Goal: Information Seeking & Learning: Learn about a topic

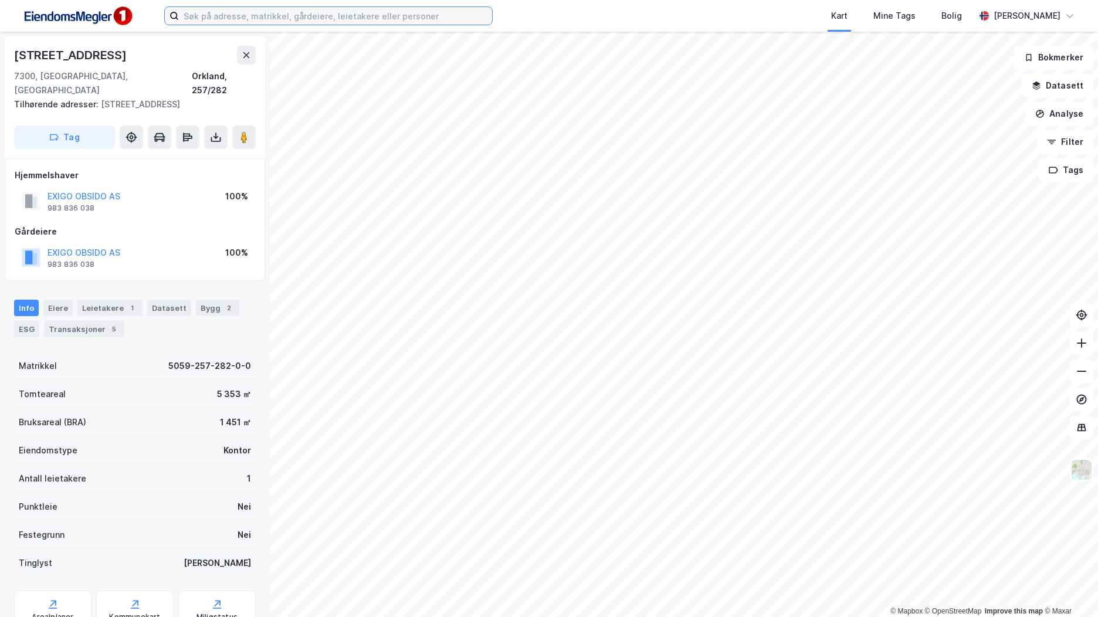
click at [209, 19] on input at bounding box center [335, 16] width 313 height 18
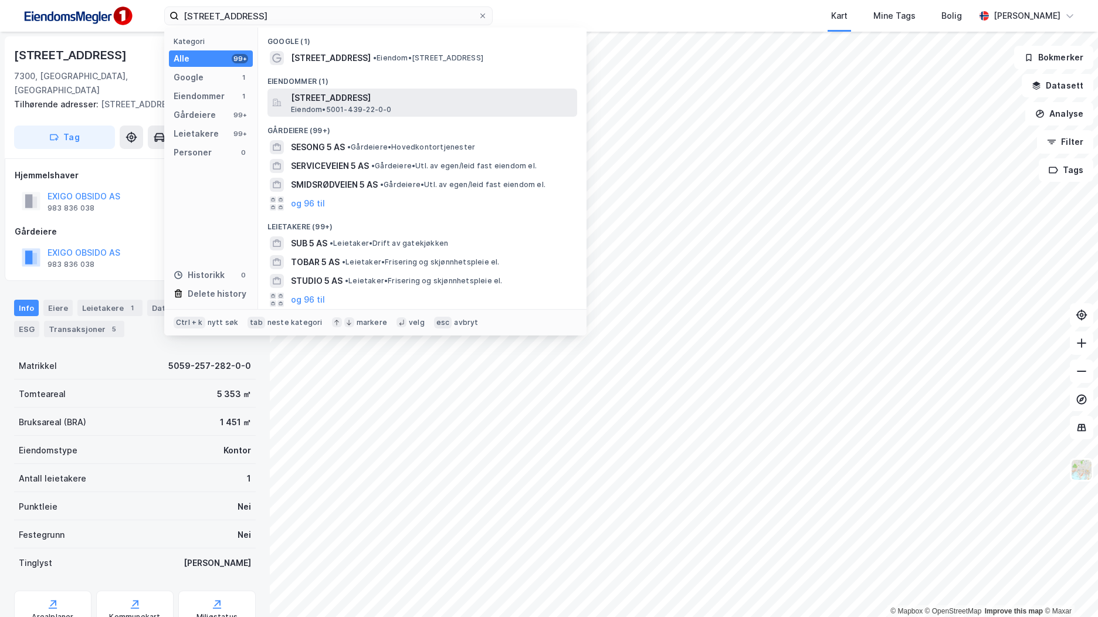
click at [428, 96] on span "[STREET_ADDRESS]" at bounding box center [431, 98] width 281 height 14
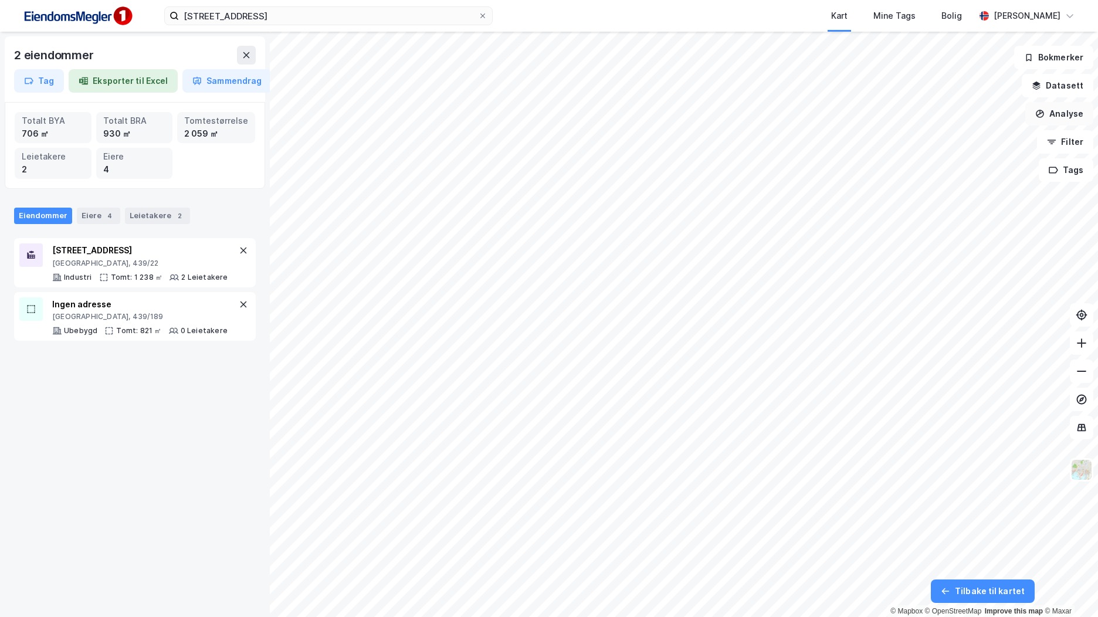
click at [1064, 110] on button "Analyse" at bounding box center [1059, 113] width 68 height 23
click at [979, 140] on div "Tegn område" at bounding box center [957, 139] width 102 height 10
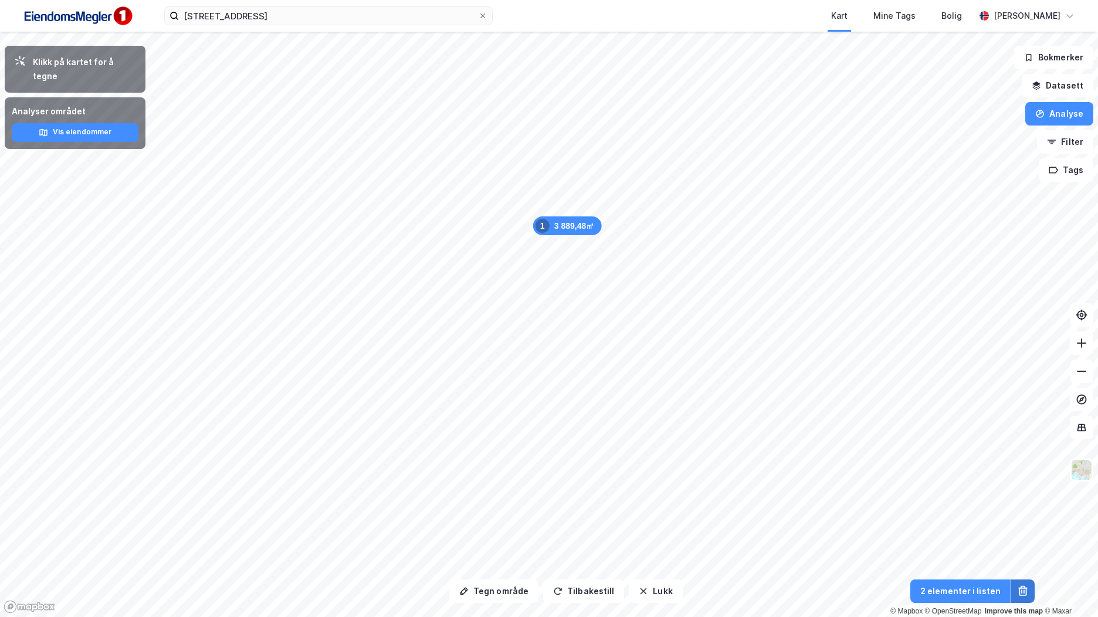
click at [1017, 588] on icon at bounding box center [1023, 591] width 12 height 12
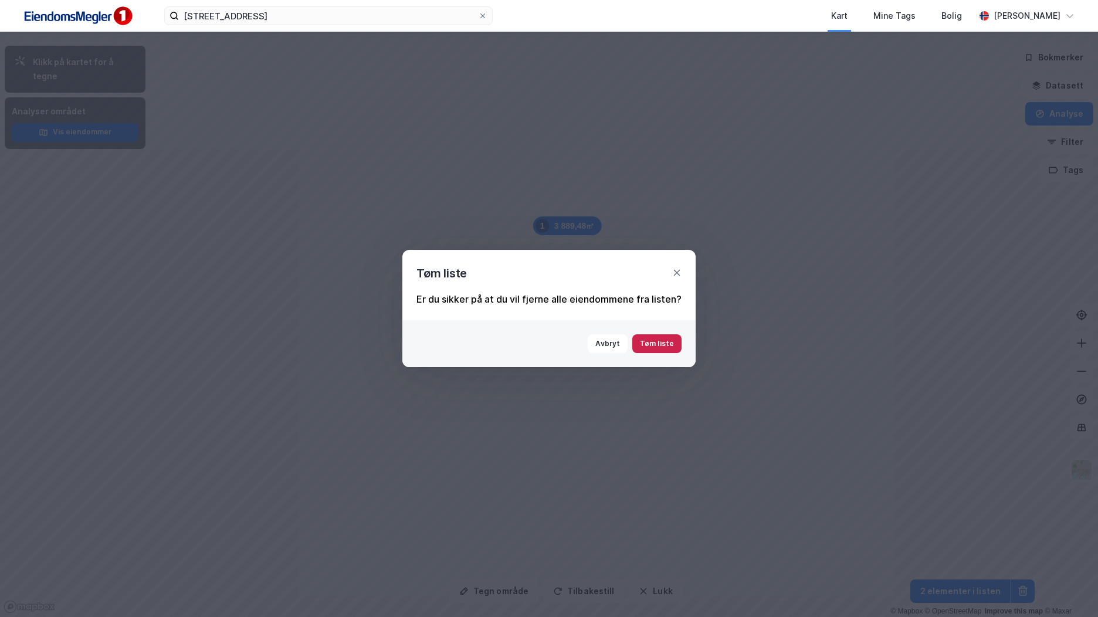
click at [667, 346] on button "Tøm liste" at bounding box center [656, 343] width 49 height 19
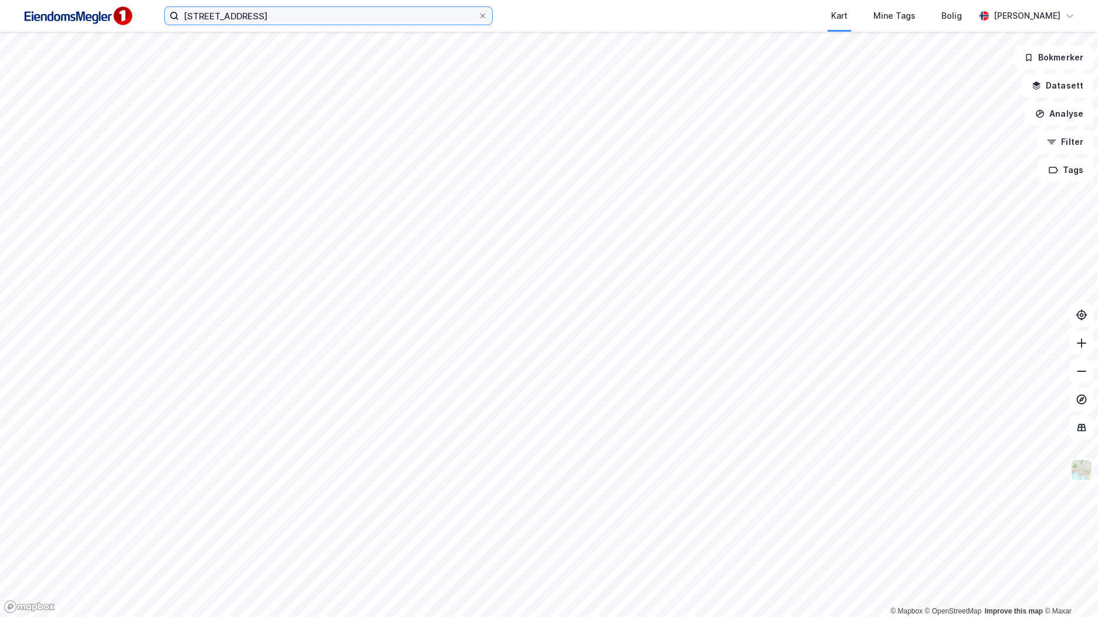
click at [267, 16] on input "[STREET_ADDRESS]" at bounding box center [328, 16] width 299 height 18
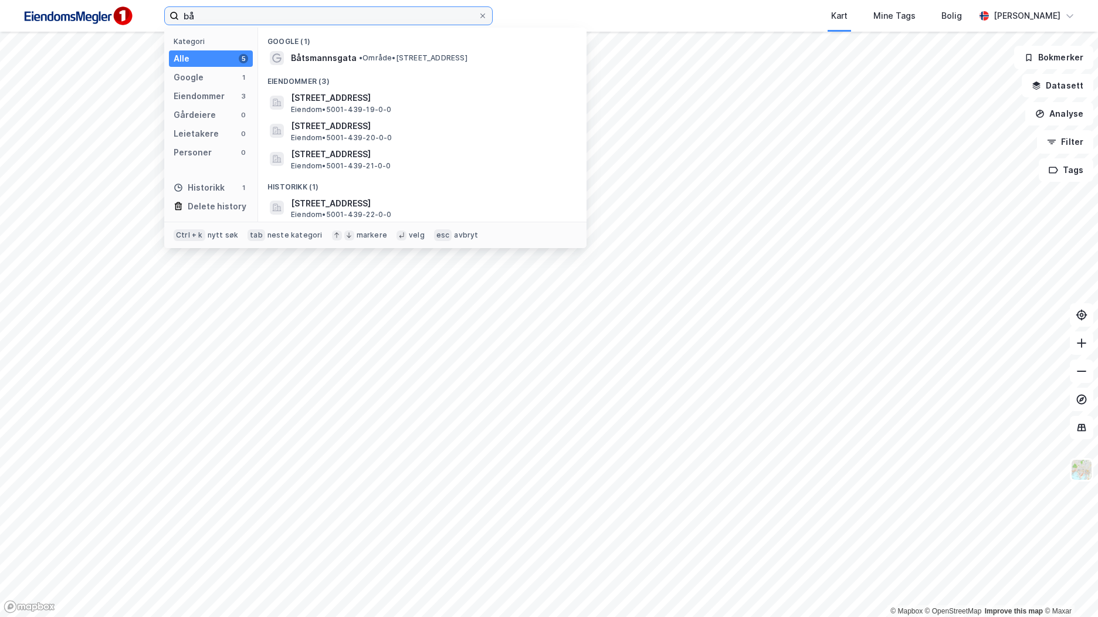
type input "b"
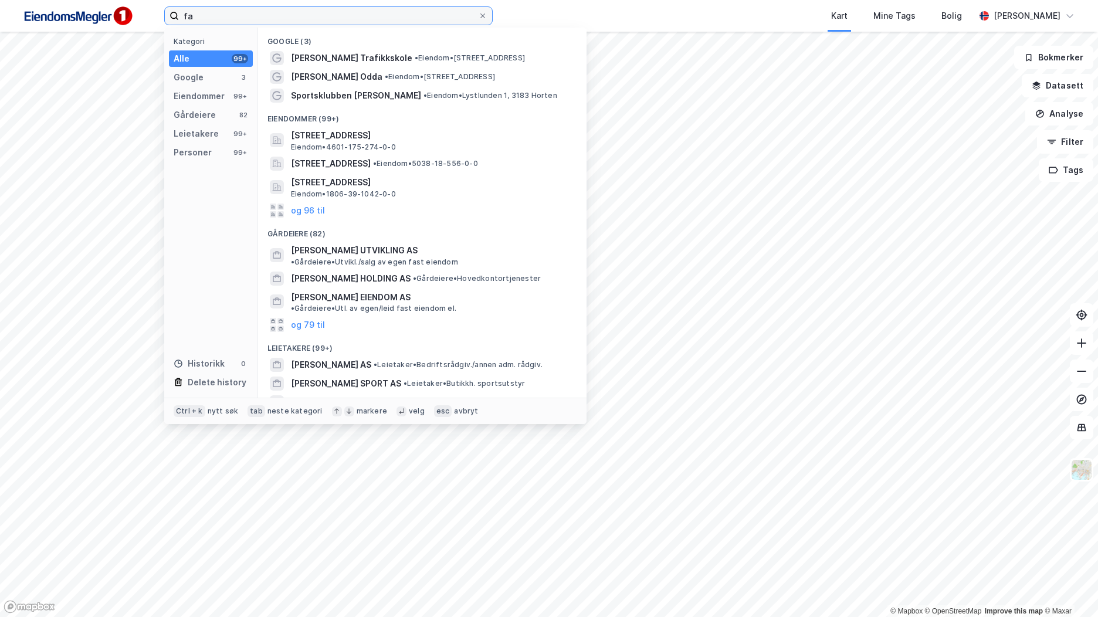
type input "f"
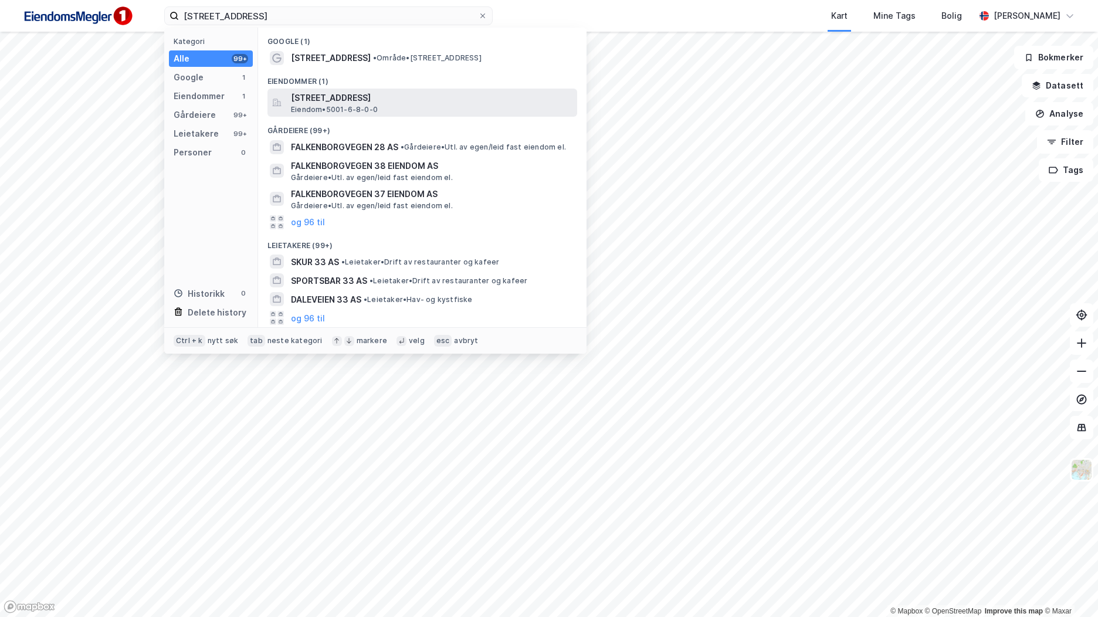
click at [464, 103] on span "[STREET_ADDRESS]" at bounding box center [431, 98] width 281 height 14
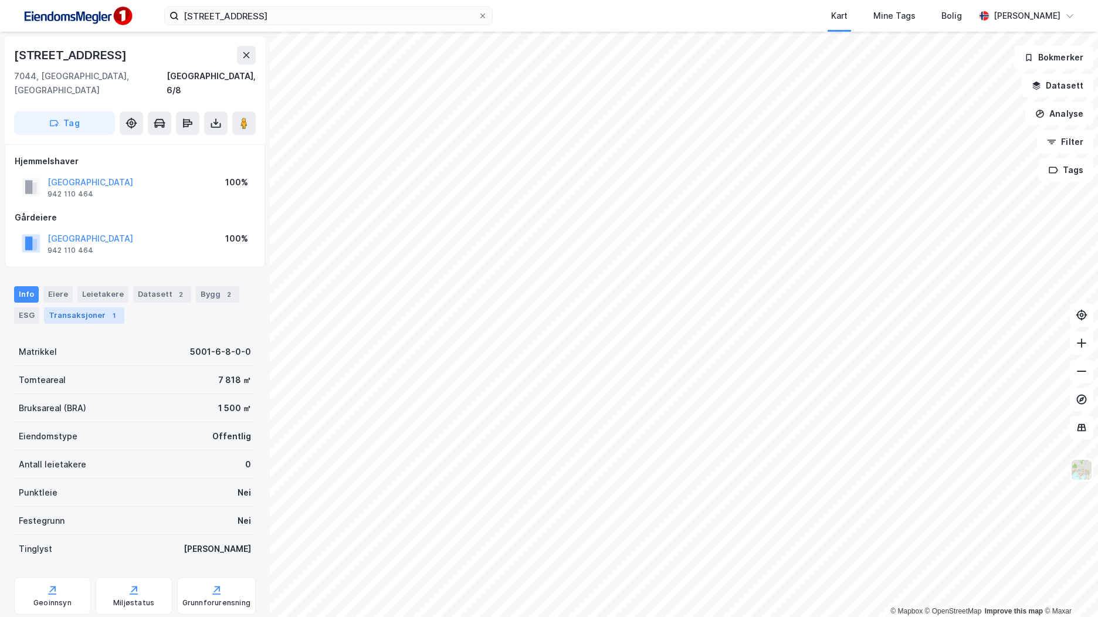
click at [101, 308] on div "Transaksjoner 1" at bounding box center [84, 315] width 80 height 16
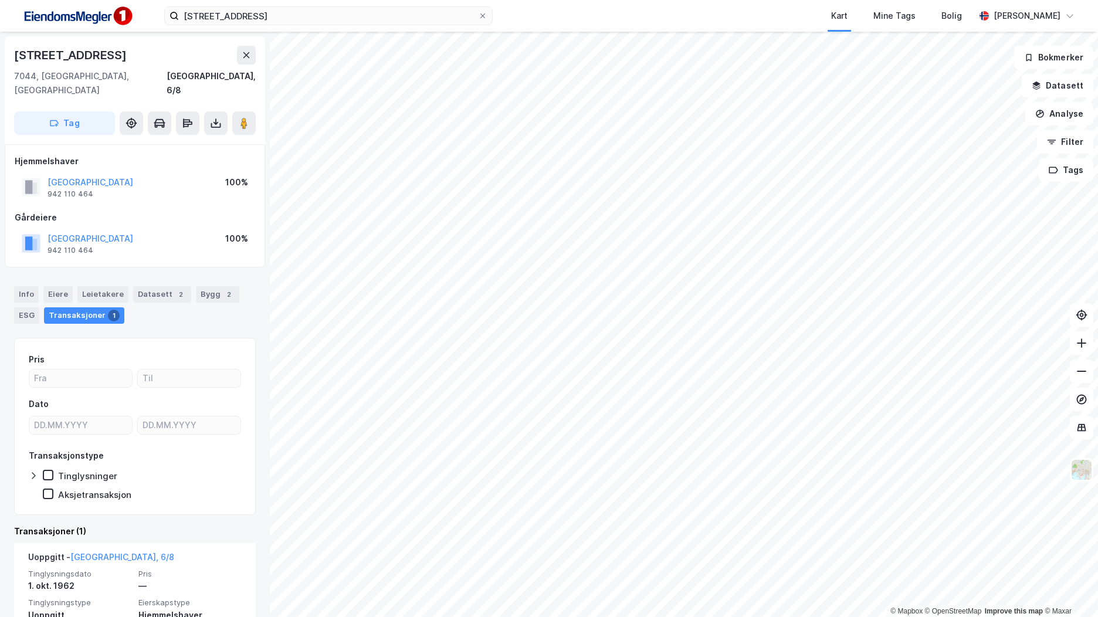
scroll to position [55, 0]
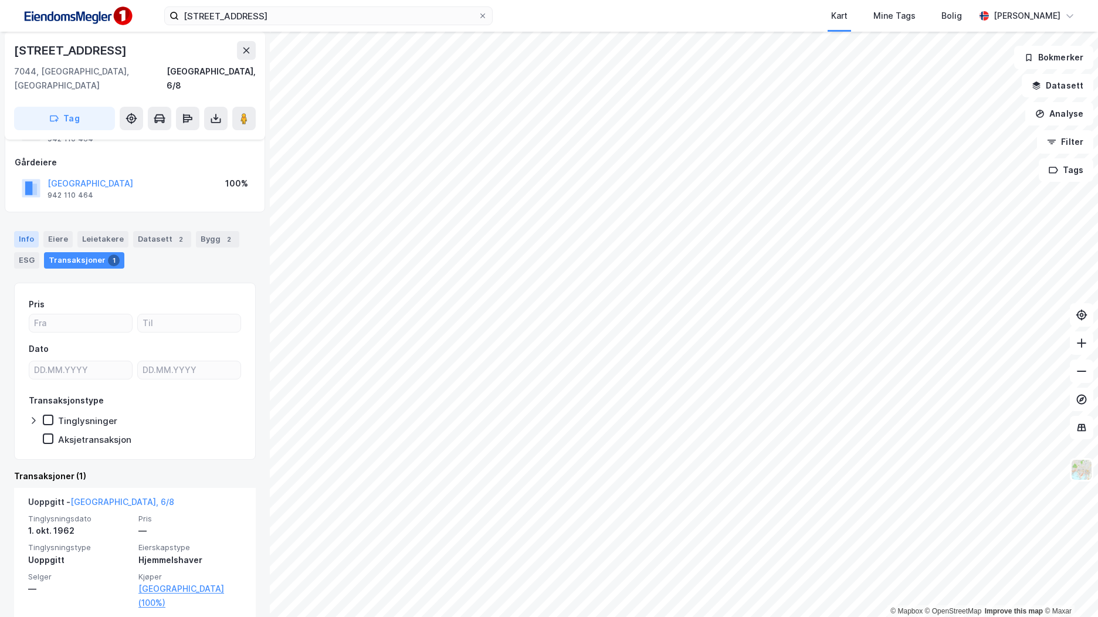
click at [30, 232] on div "Info" at bounding box center [26, 239] width 25 height 16
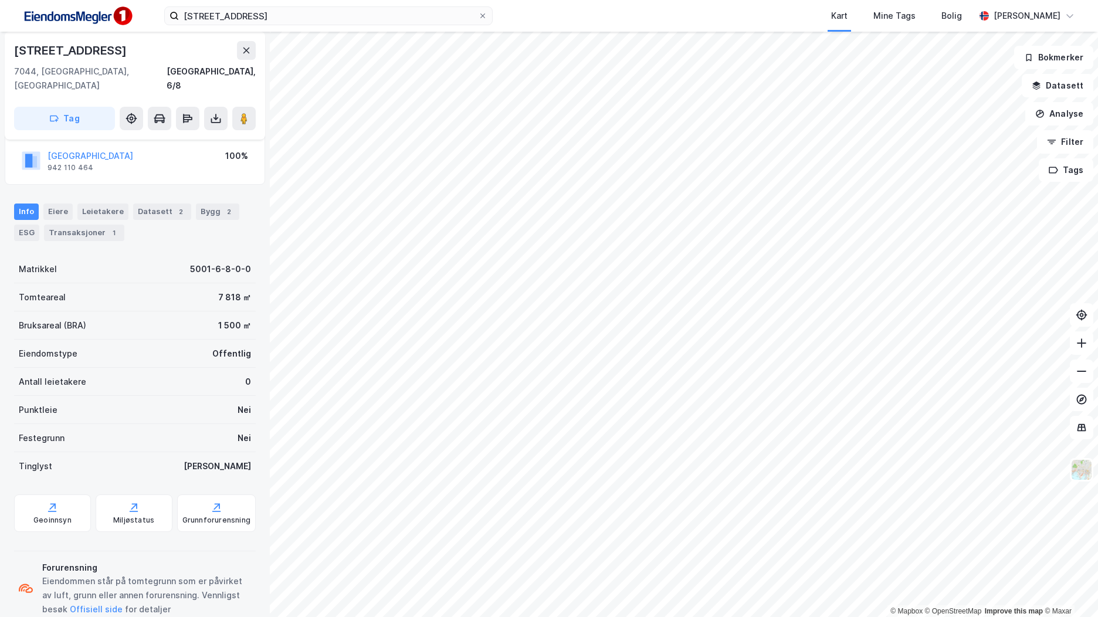
scroll to position [97, 0]
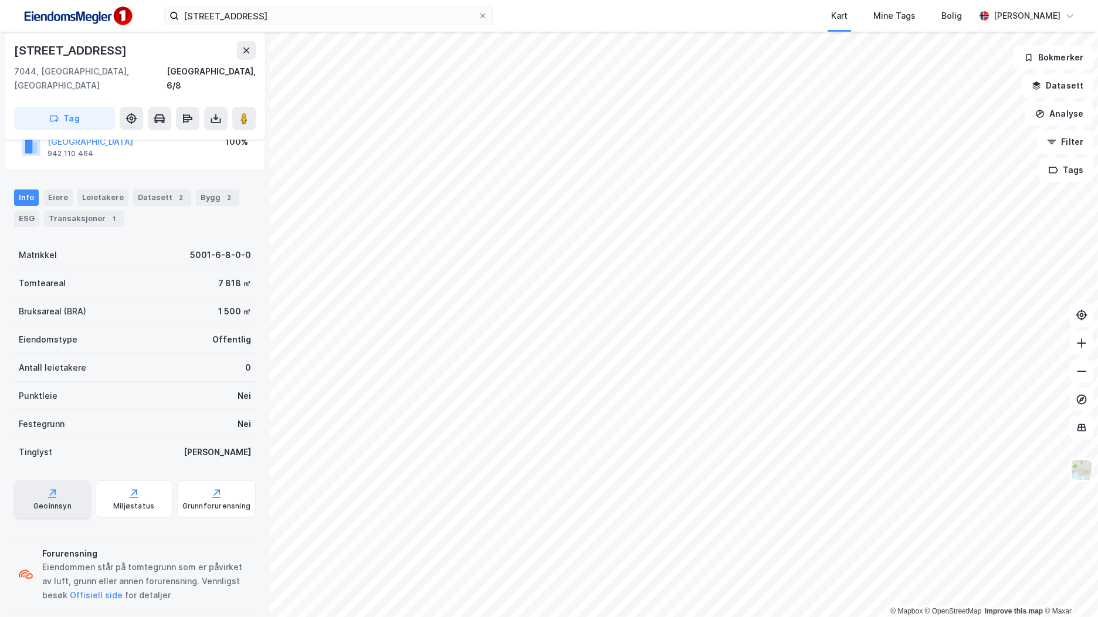
click at [73, 480] on div "Geoinnsyn" at bounding box center [52, 499] width 77 height 38
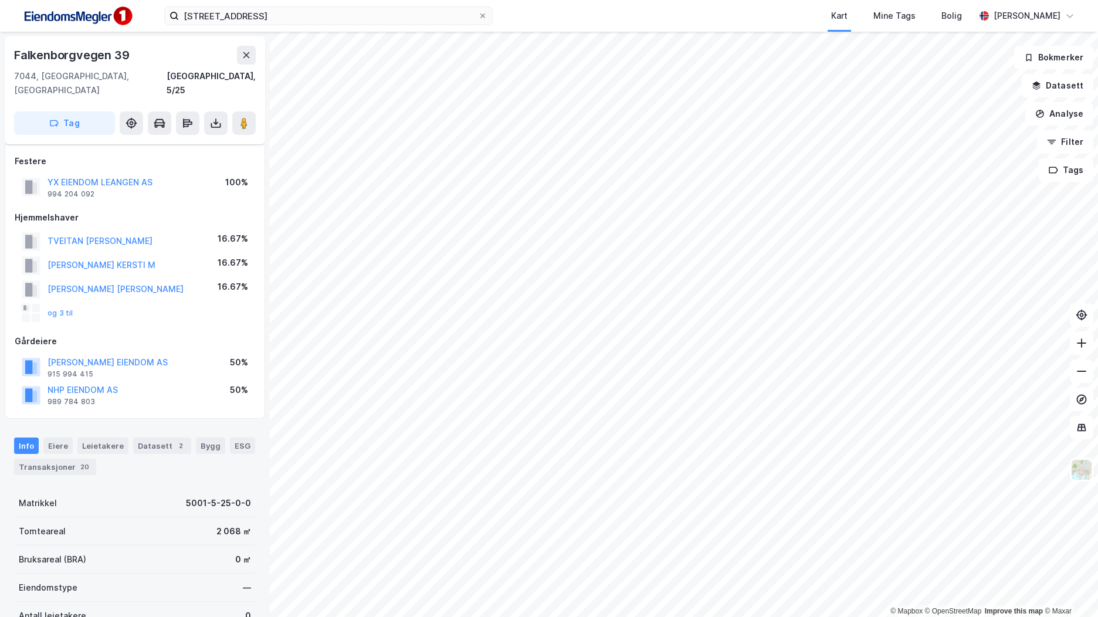
scroll to position [97, 0]
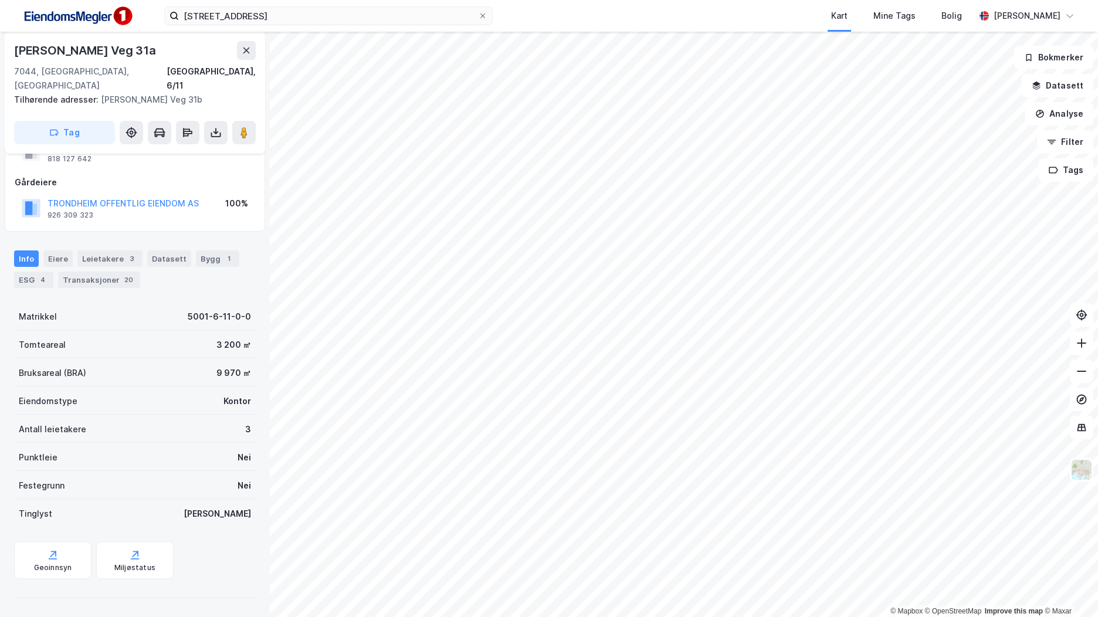
scroll to position [36, 0]
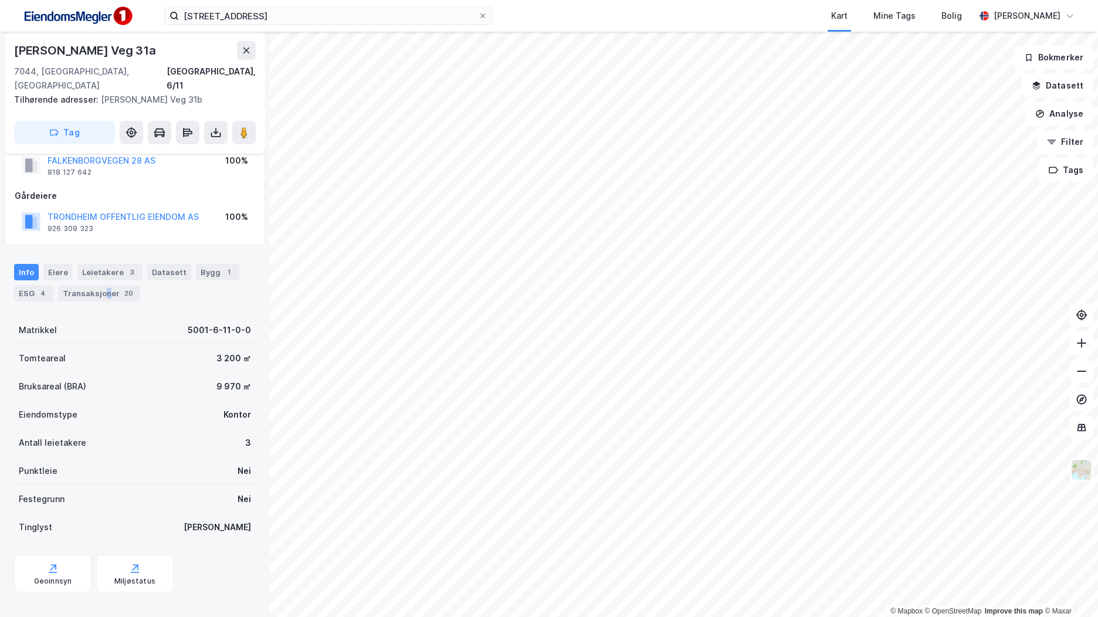
click at [103, 285] on div "Transaksjoner 20" at bounding box center [99, 293] width 82 height 16
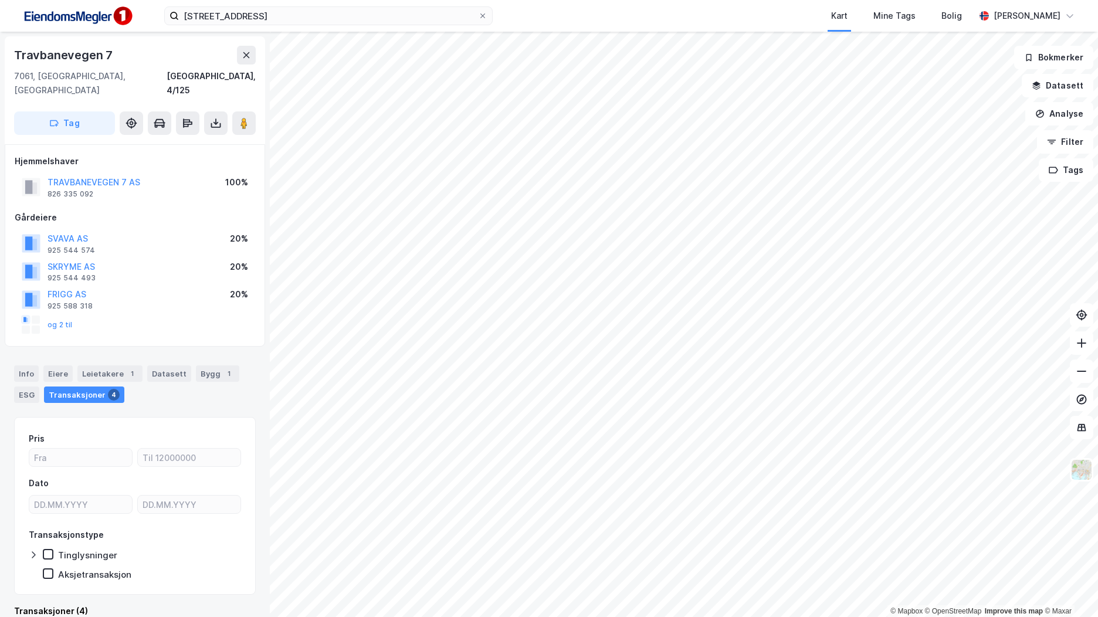
scroll to position [6, 0]
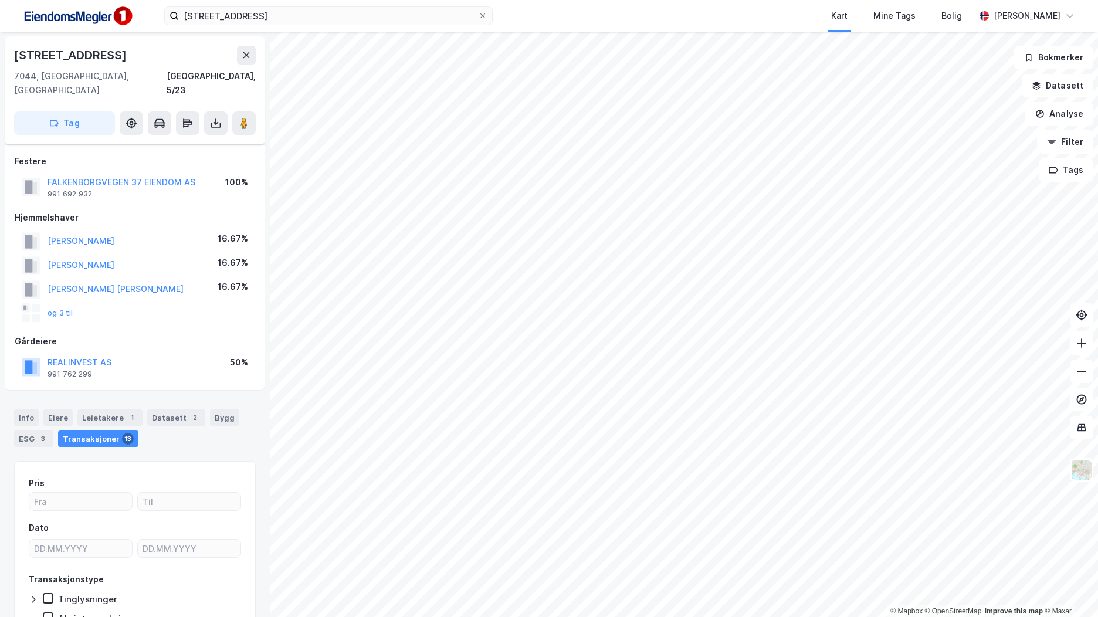
scroll to position [6, 0]
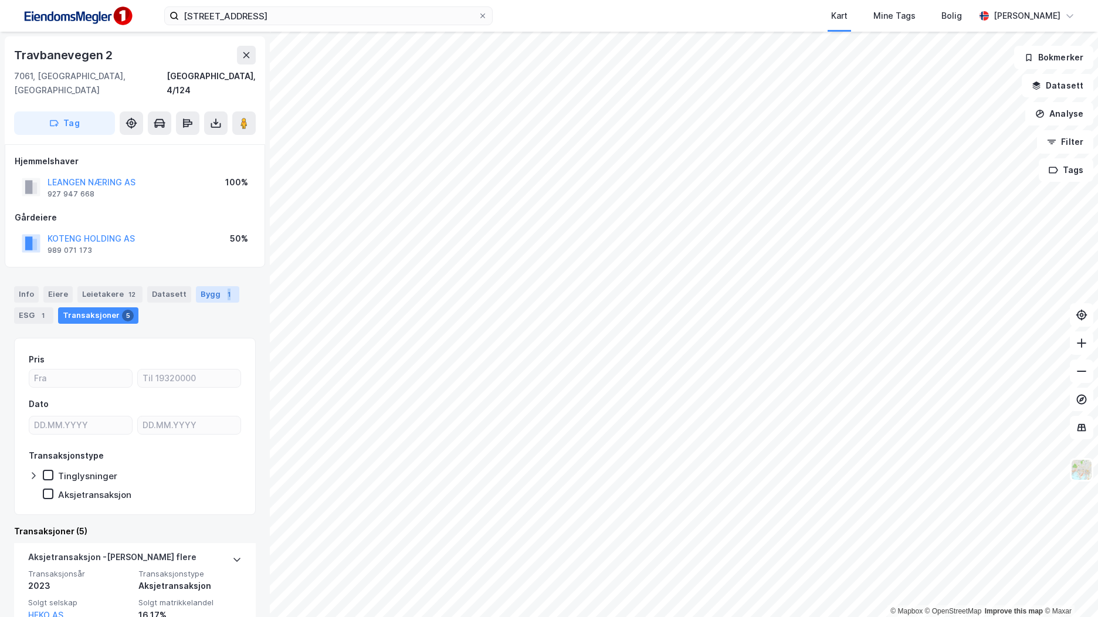
click at [223, 289] on div "1" at bounding box center [229, 295] width 12 height 12
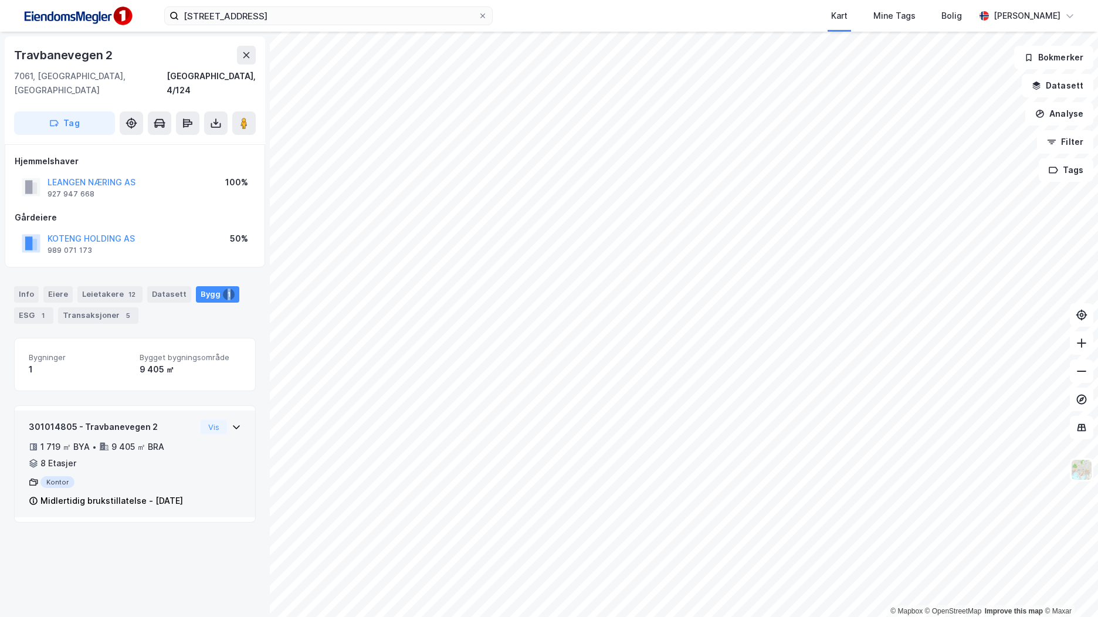
click at [162, 476] on div "Kontor" at bounding box center [112, 482] width 167 height 12
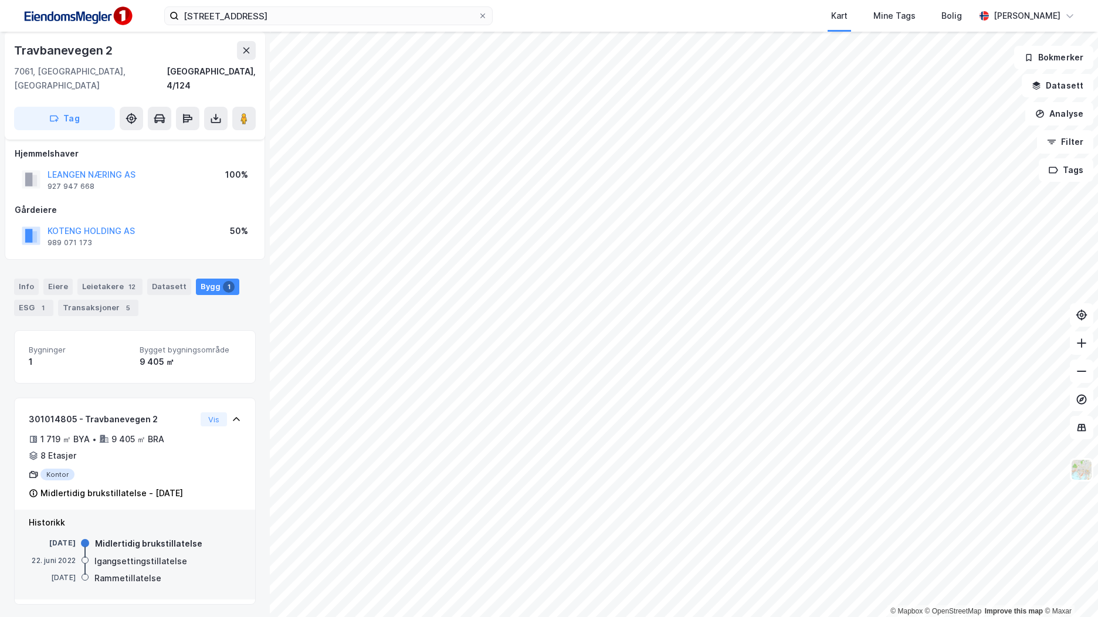
scroll to position [9, 0]
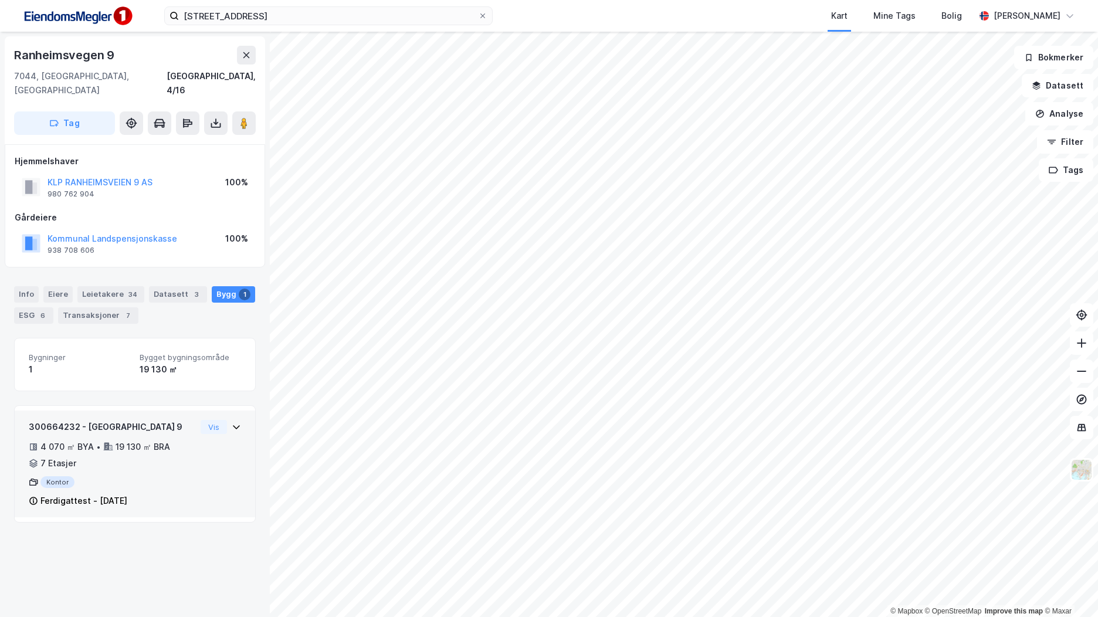
drag, startPoint x: 175, startPoint y: 469, endPoint x: 181, endPoint y: 471, distance: 6.9
click at [175, 476] on div "Kontor" at bounding box center [112, 482] width 167 height 12
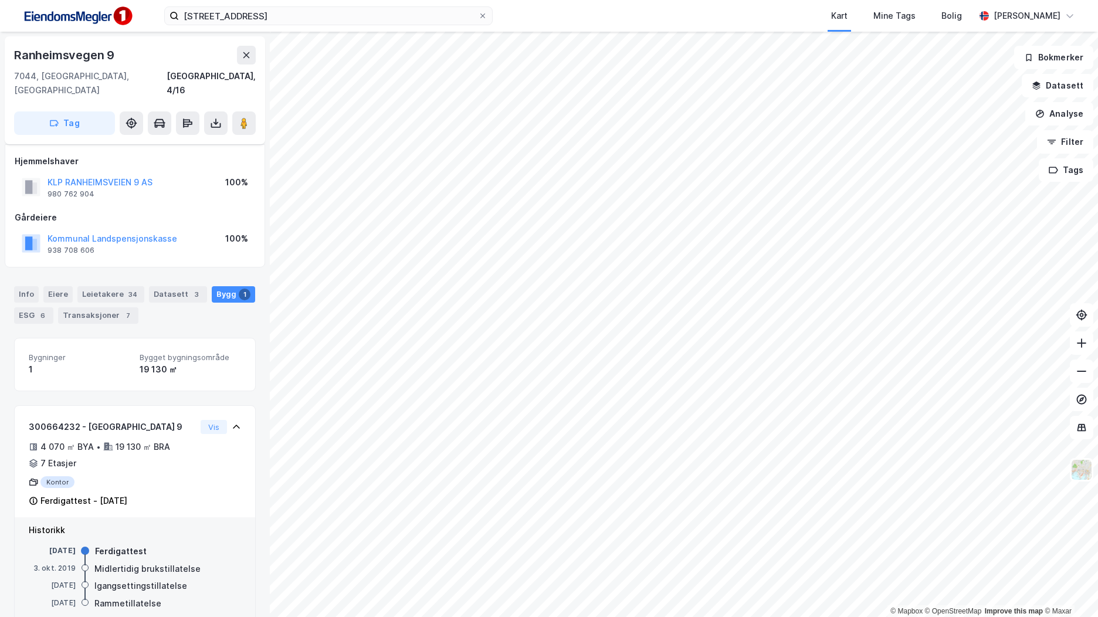
scroll to position [13, 0]
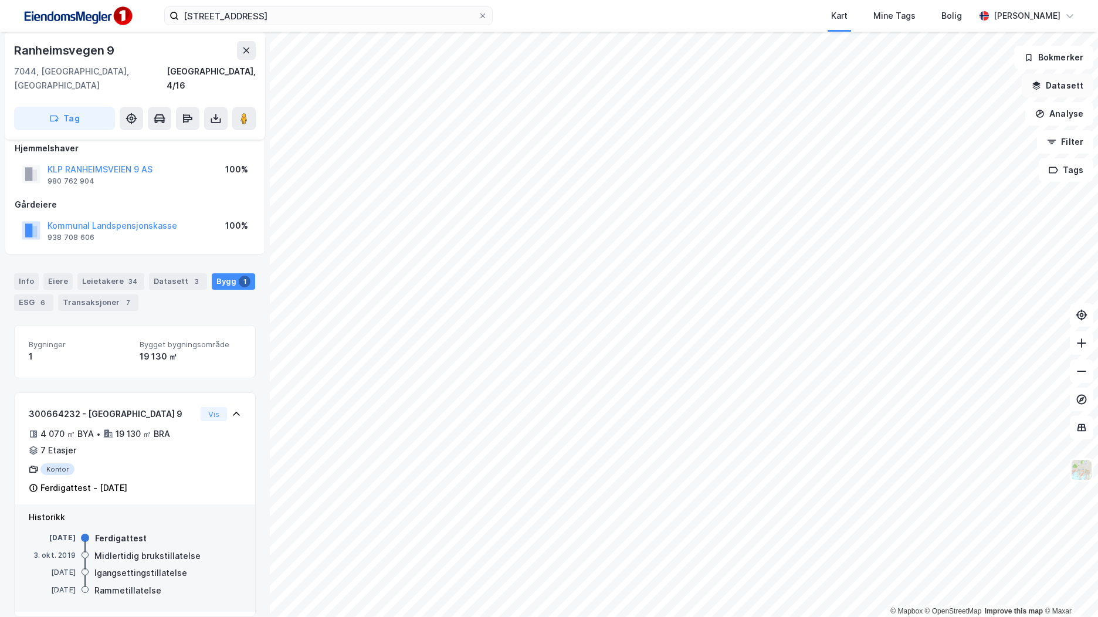
click at [1064, 90] on button "Datasett" at bounding box center [1058, 85] width 72 height 23
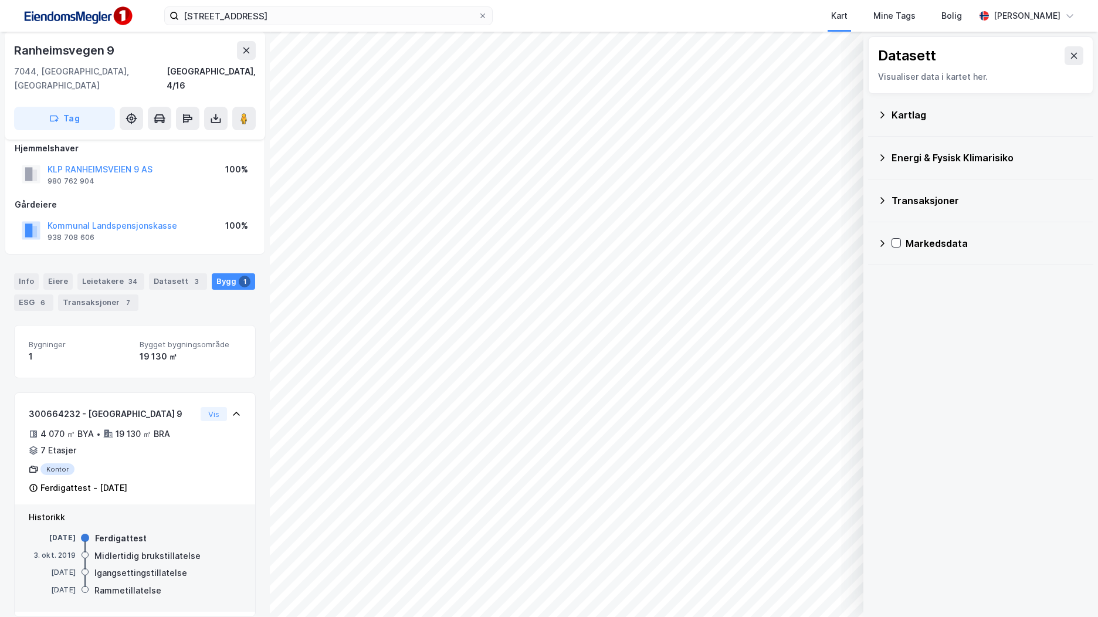
click at [1072, 56] on button at bounding box center [1073, 55] width 19 height 19
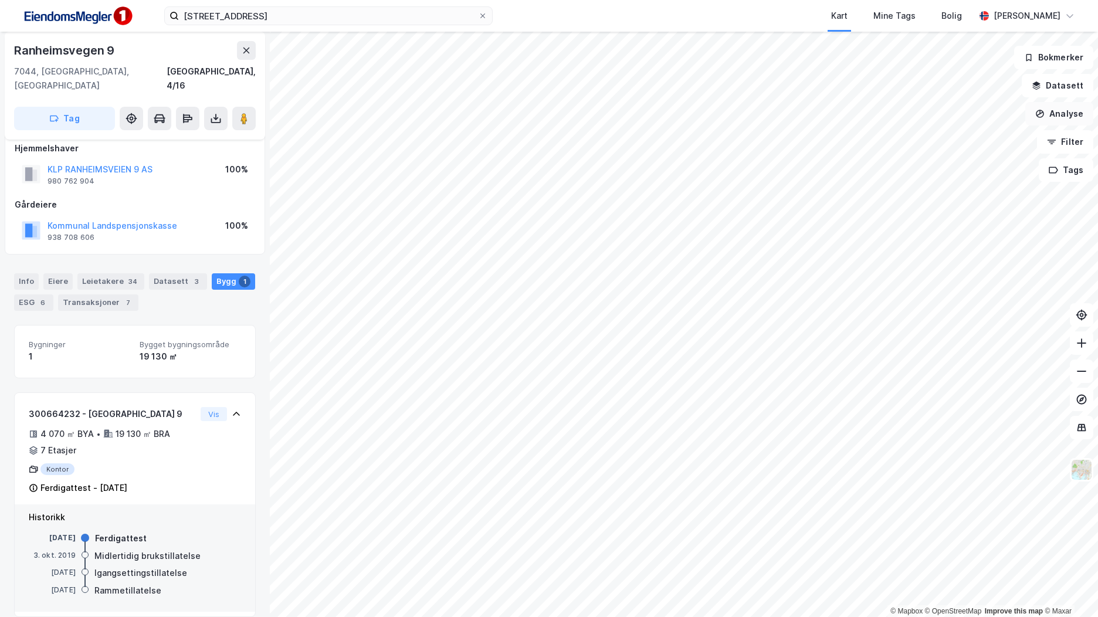
click at [1075, 111] on button "Analyse" at bounding box center [1059, 113] width 68 height 23
click at [958, 121] on div "Mål avstand" at bounding box center [950, 114] width 135 height 19
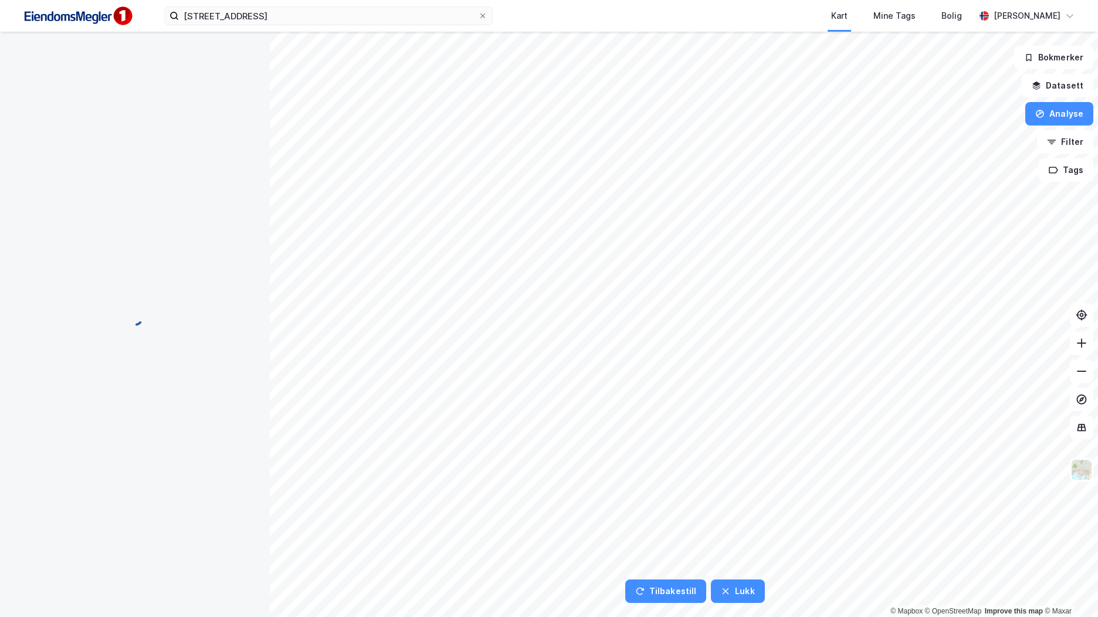
scroll to position [0, 0]
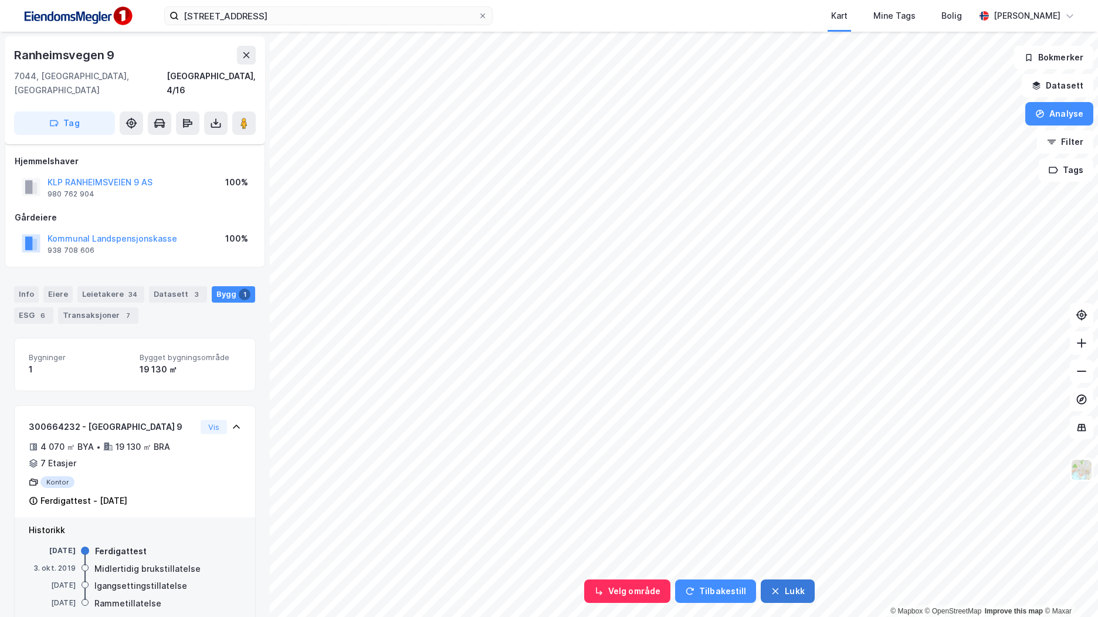
click at [788, 595] on button "Lukk" at bounding box center [787, 590] width 53 height 23
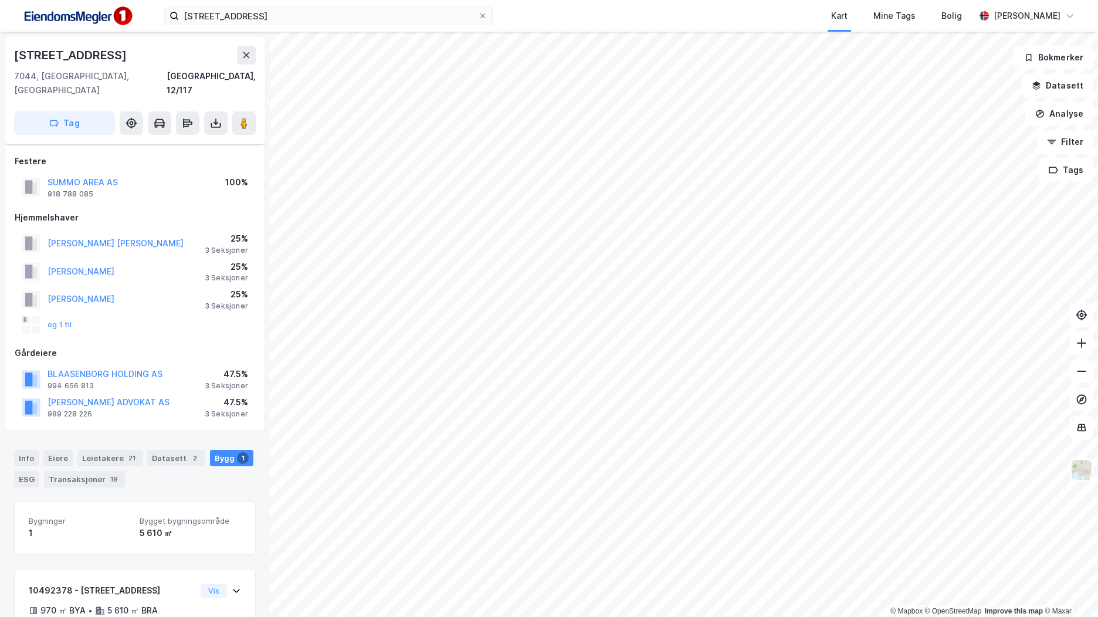
scroll to position [13, 0]
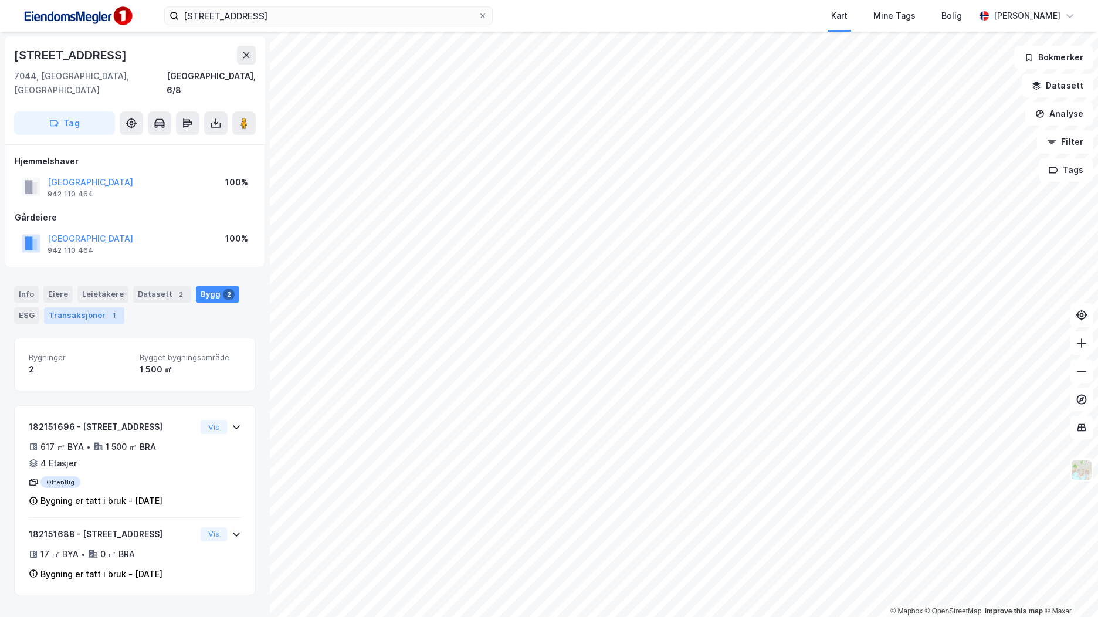
click at [108, 310] on div "1" at bounding box center [114, 316] width 12 height 12
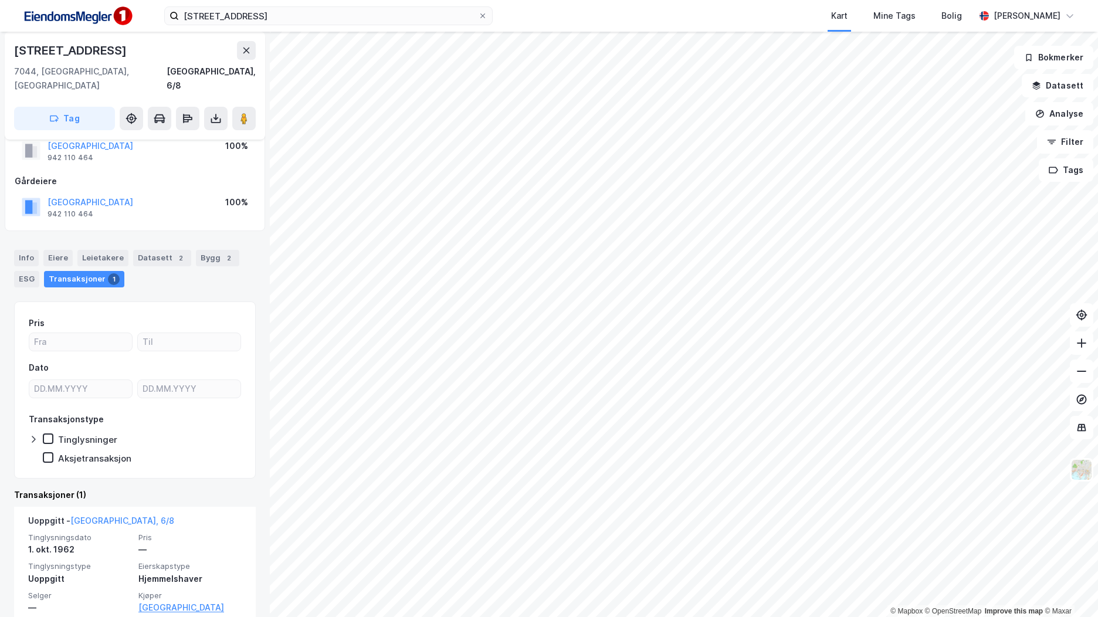
scroll to position [55, 0]
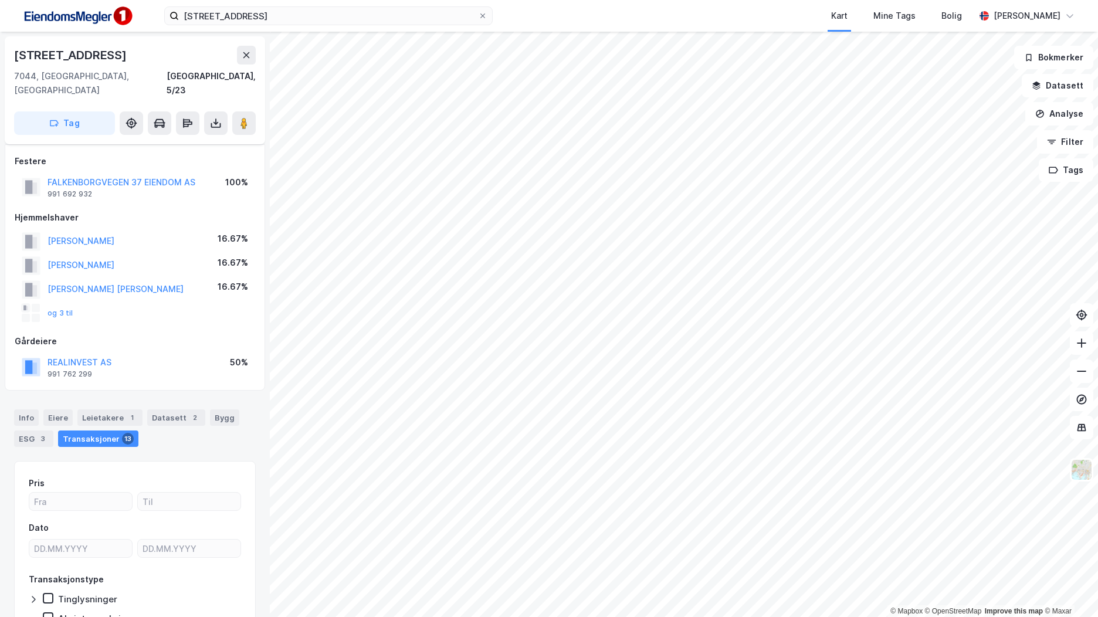
scroll to position [50, 0]
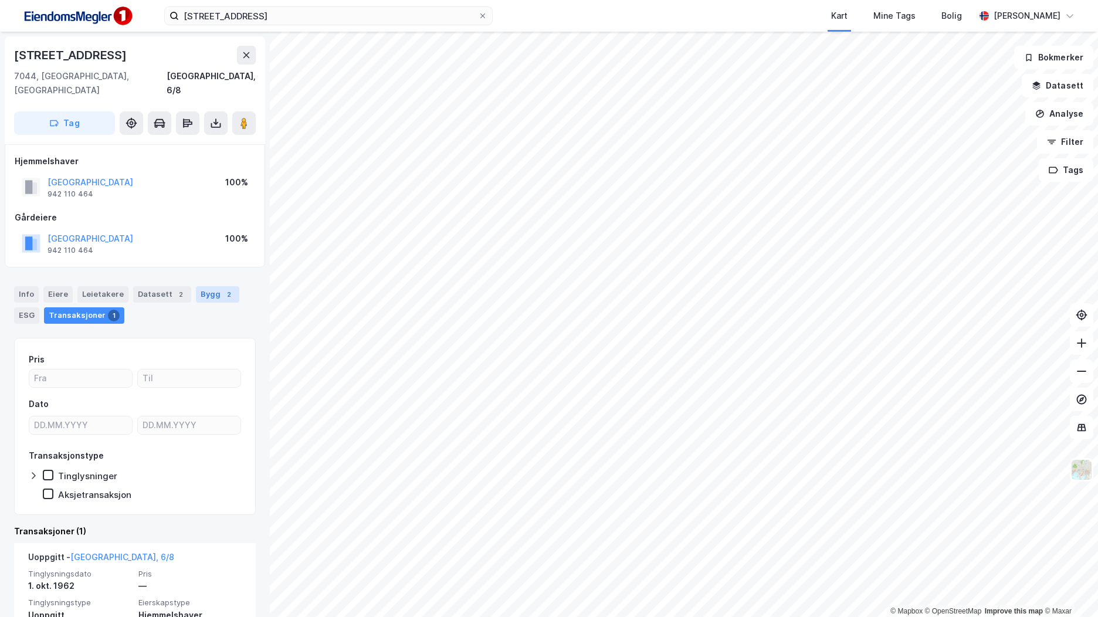
click at [223, 289] on div "2" at bounding box center [229, 295] width 12 height 12
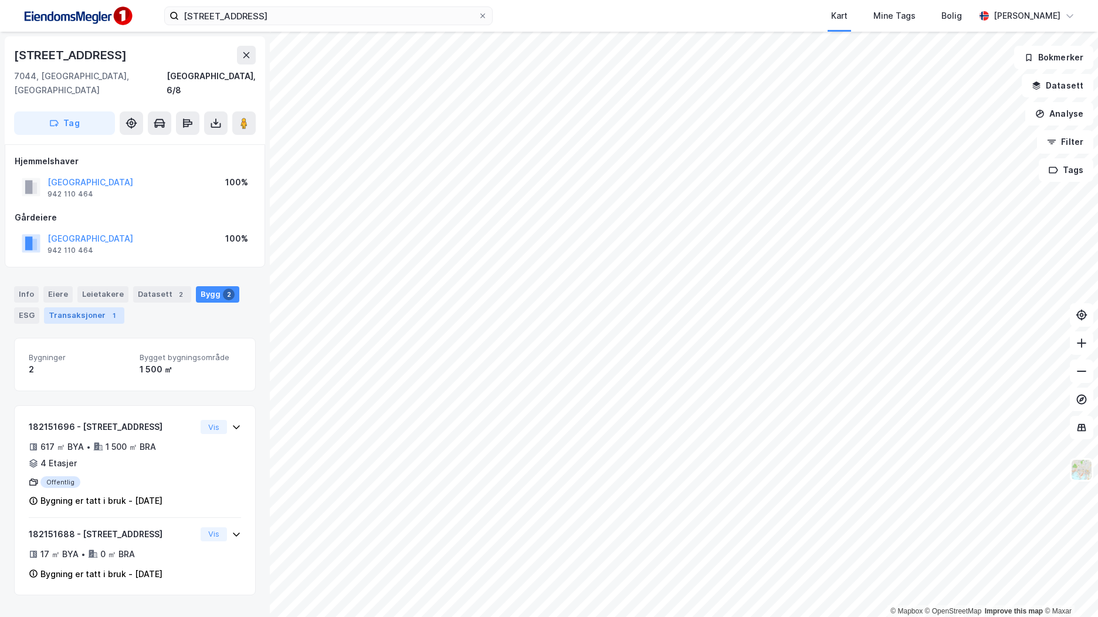
click at [100, 307] on div "Transaksjoner 1" at bounding box center [84, 315] width 80 height 16
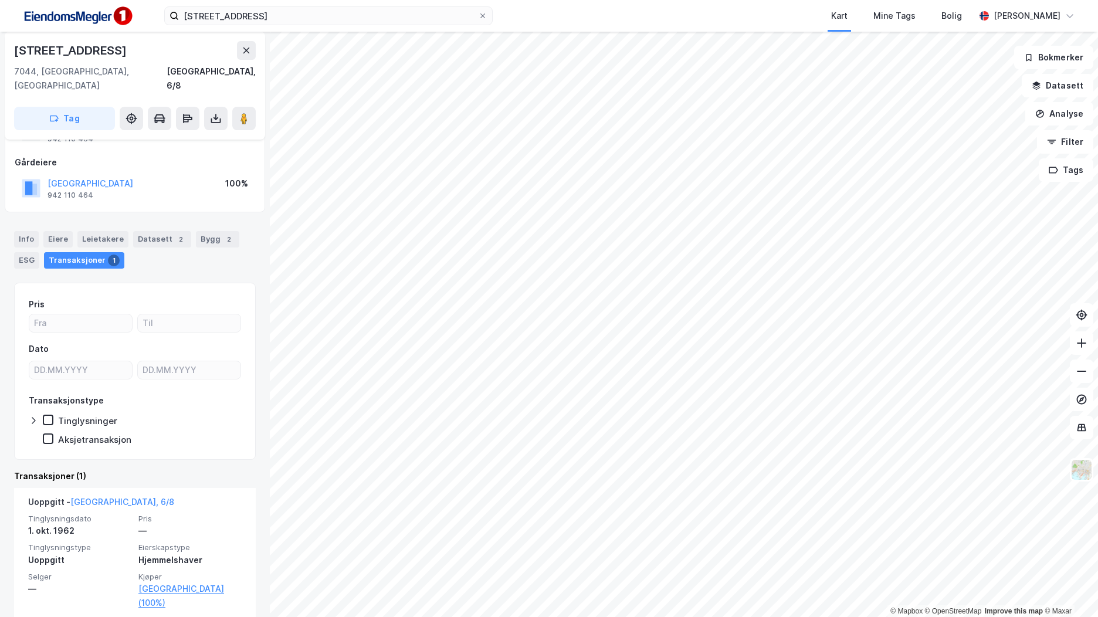
scroll to position [32, 0]
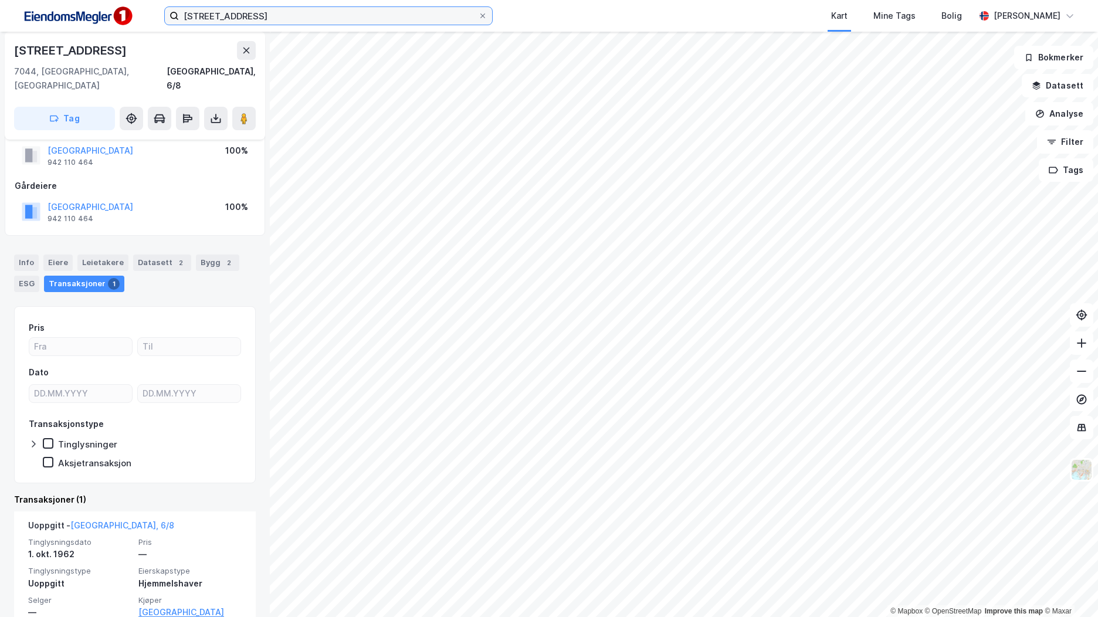
drag, startPoint x: 277, startPoint y: 20, endPoint x: 258, endPoint y: 27, distance: 20.0
click at [277, 19] on input "[STREET_ADDRESS]" at bounding box center [328, 16] width 299 height 18
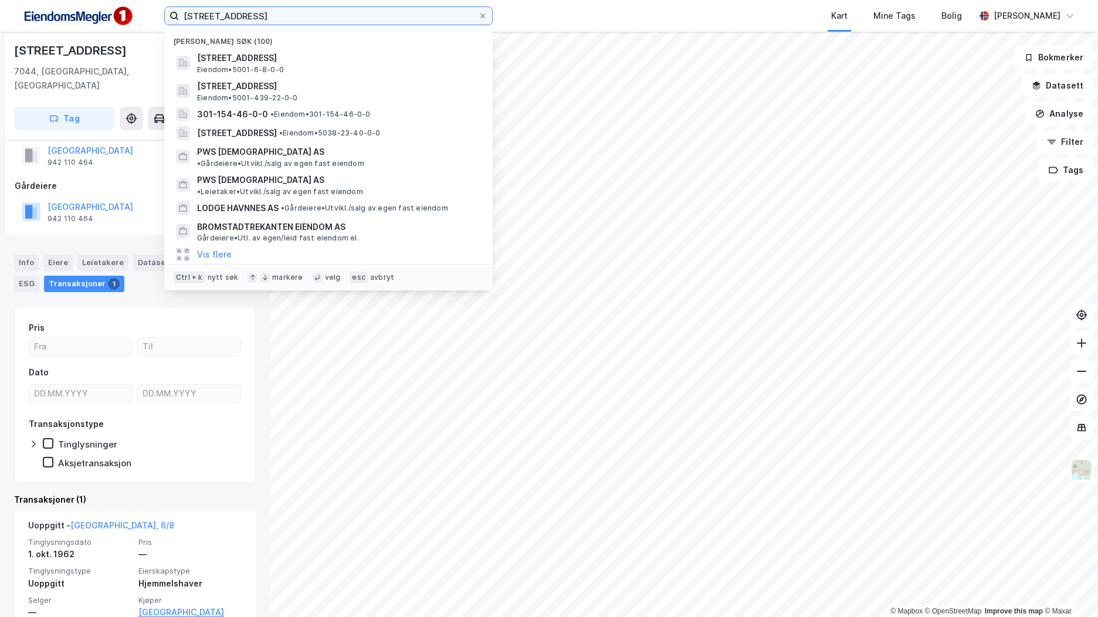
drag, startPoint x: 274, startPoint y: 13, endPoint x: 130, endPoint y: 13, distance: 144.3
click at [130, 13] on div "falkenborgvegen 33 Nylige søk (100) [STREET_ADDRESS] Eiendom • 5001-6-8-0-0 [ST…" at bounding box center [549, 16] width 1098 height 32
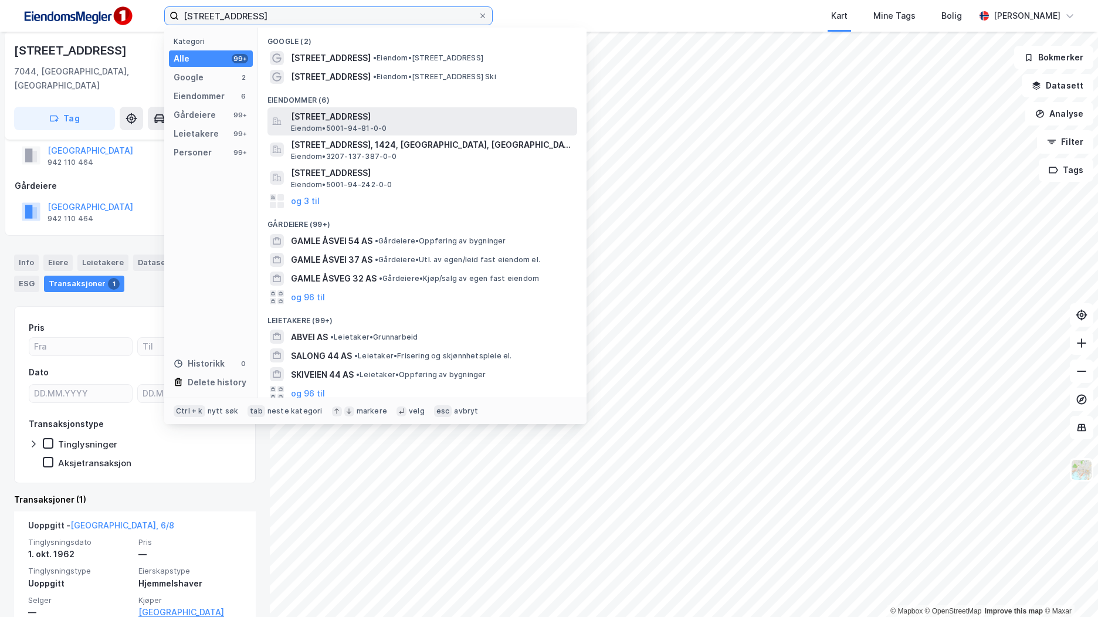
type input "[STREET_ADDRESS]"
click at [393, 117] on span "[STREET_ADDRESS]" at bounding box center [431, 117] width 281 height 14
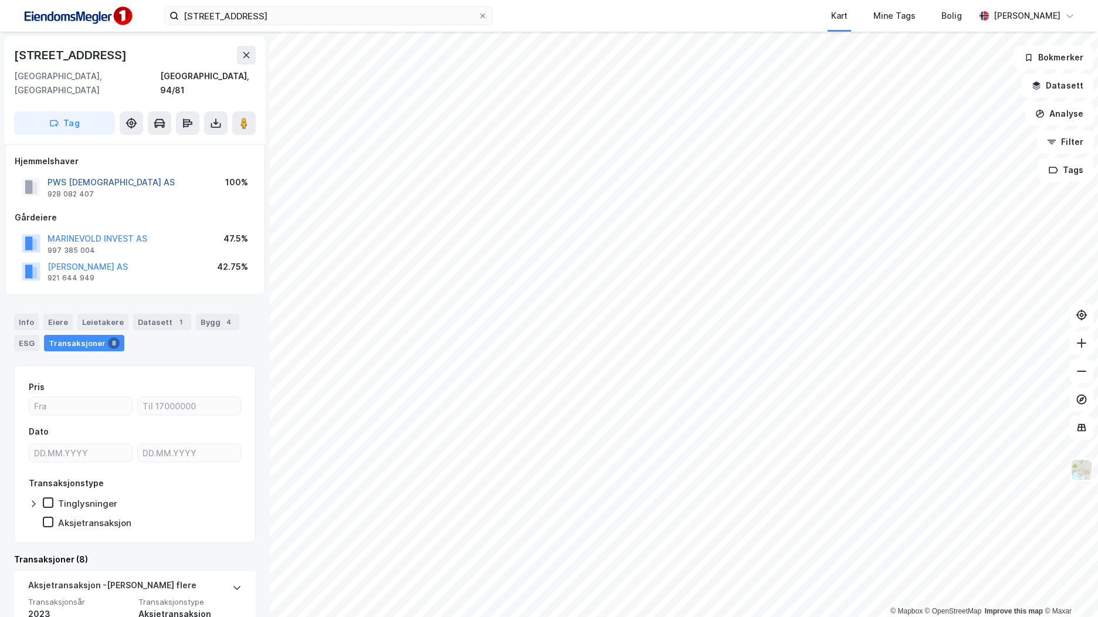
click at [0, 0] on button "PWS [DEMOGRAPHIC_DATA] AS" at bounding box center [0, 0] width 0 height 0
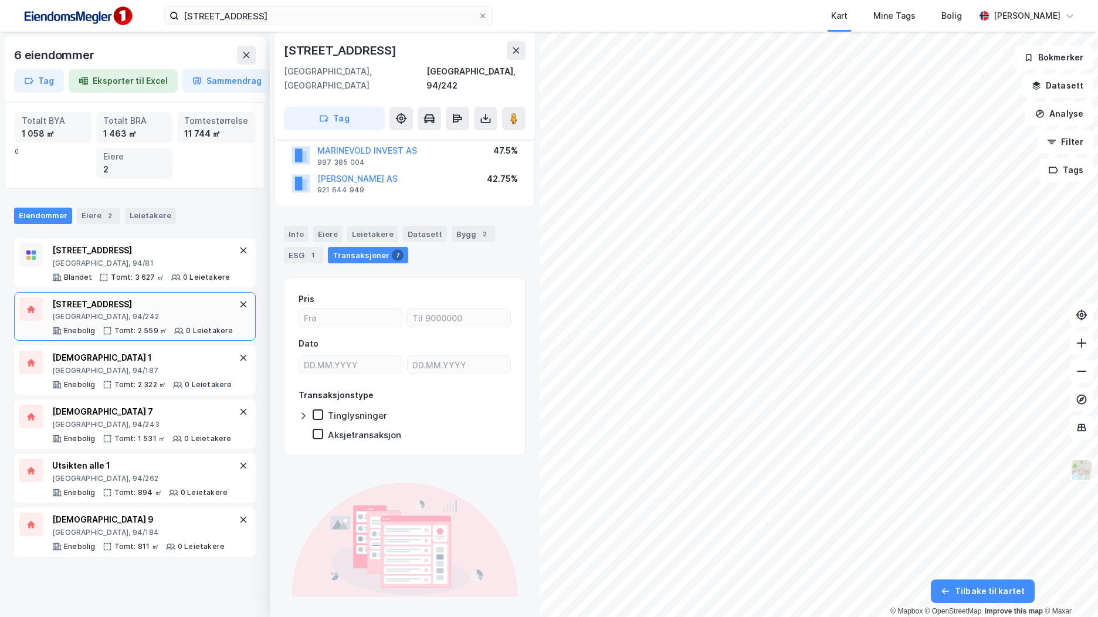
scroll to position [128, 0]
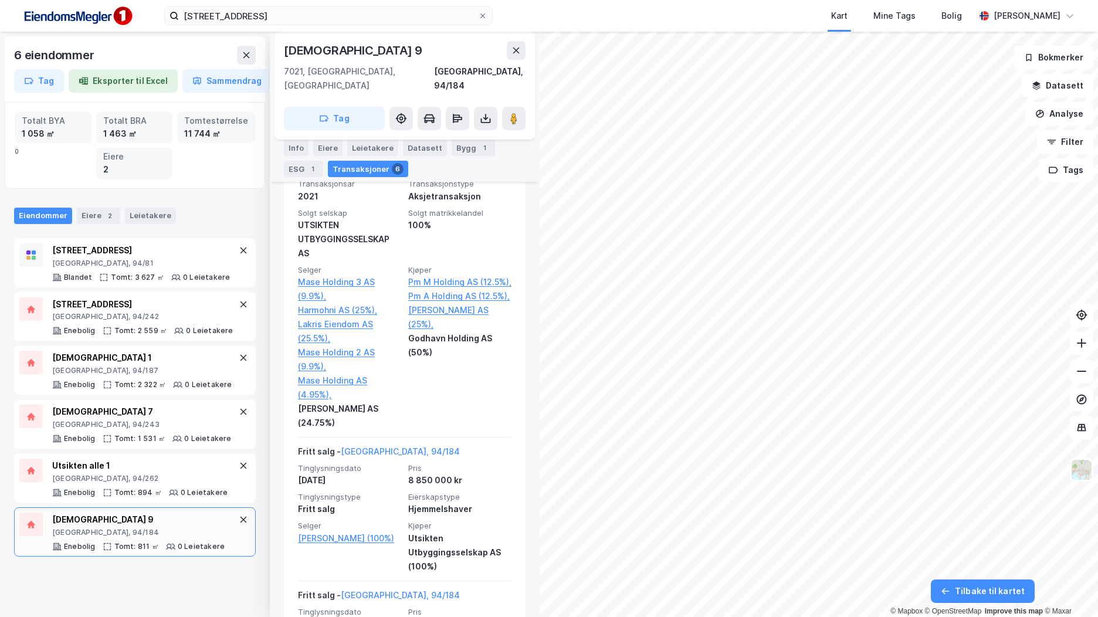
scroll to position [821, 0]
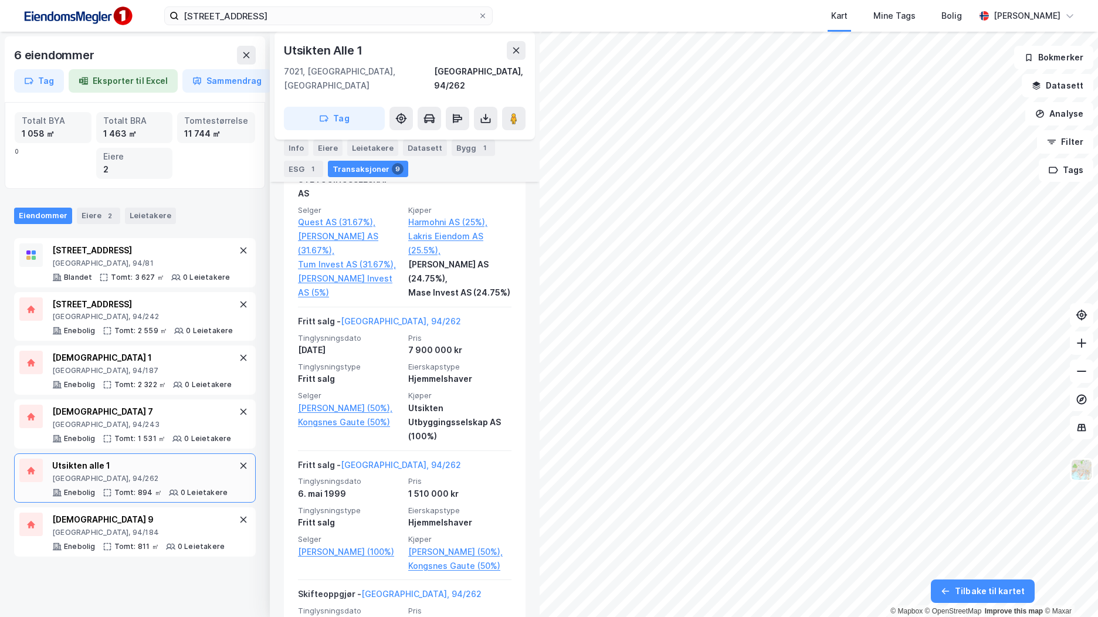
scroll to position [1056, 0]
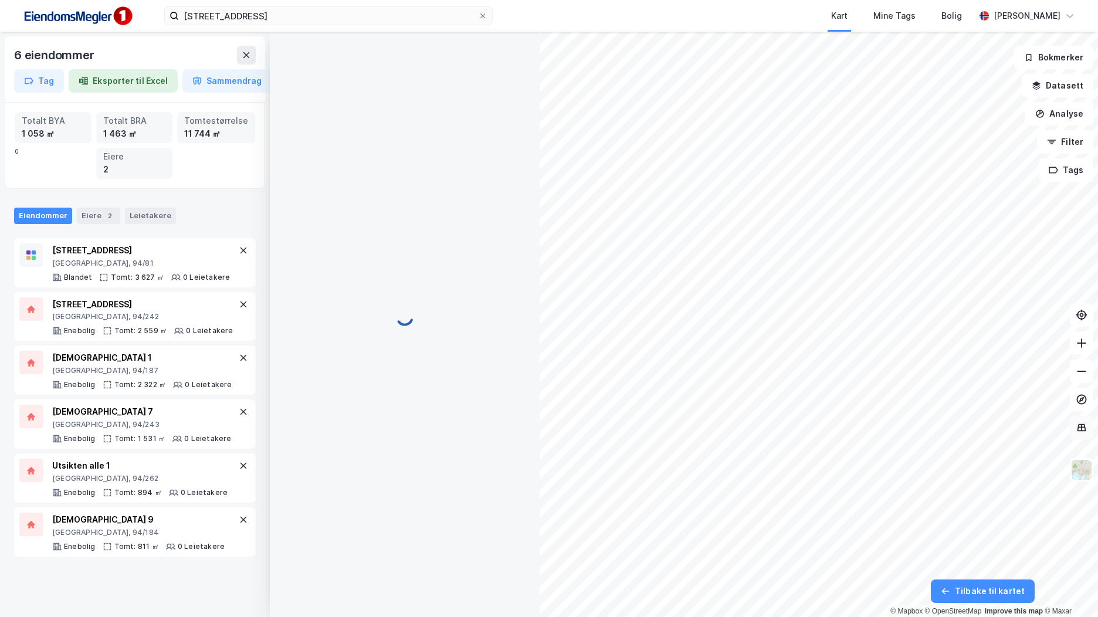
scroll to position [9, 0]
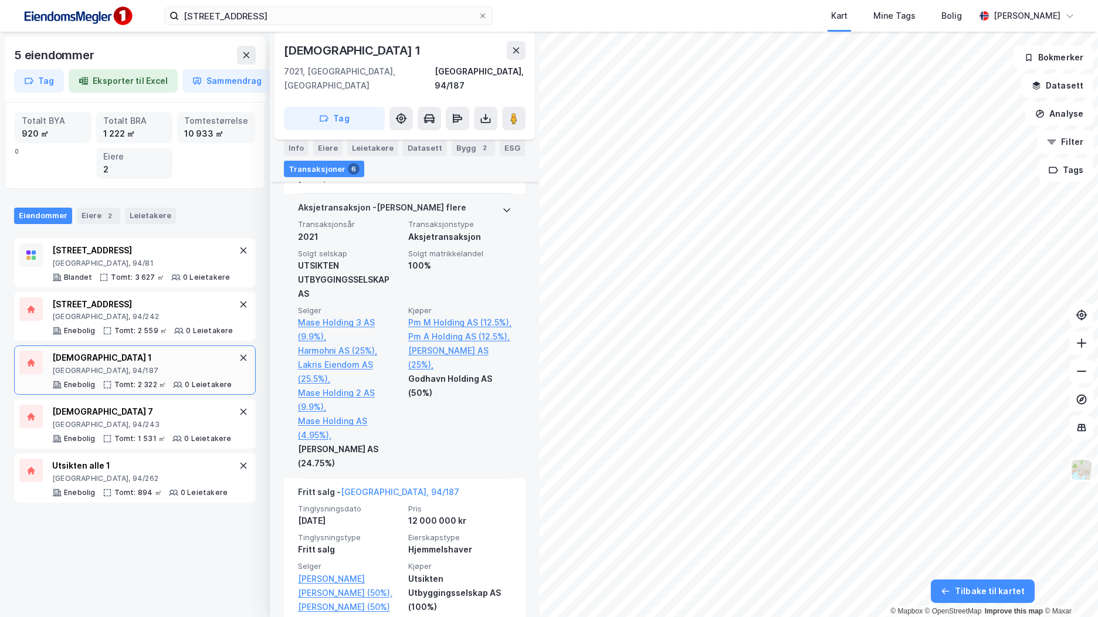
scroll to position [762, 0]
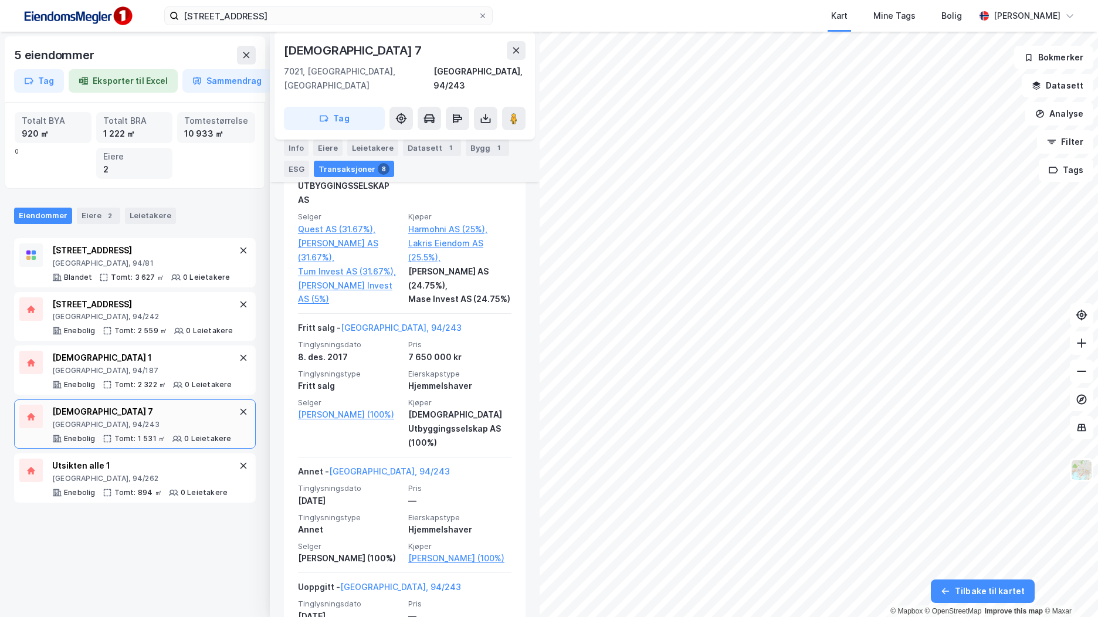
scroll to position [1231, 0]
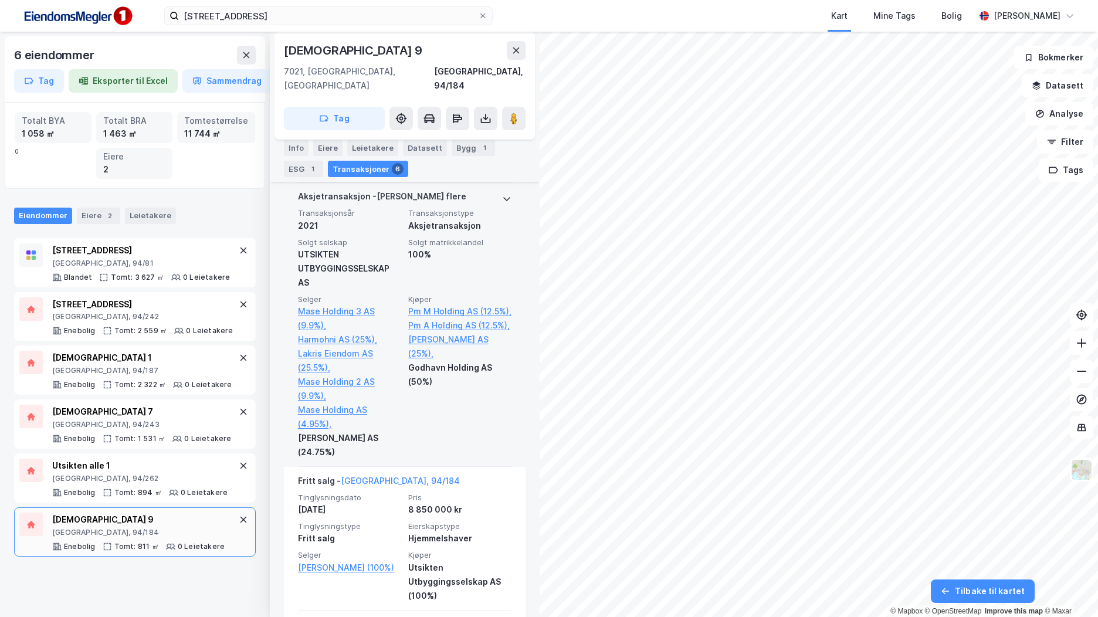
scroll to position [762, 0]
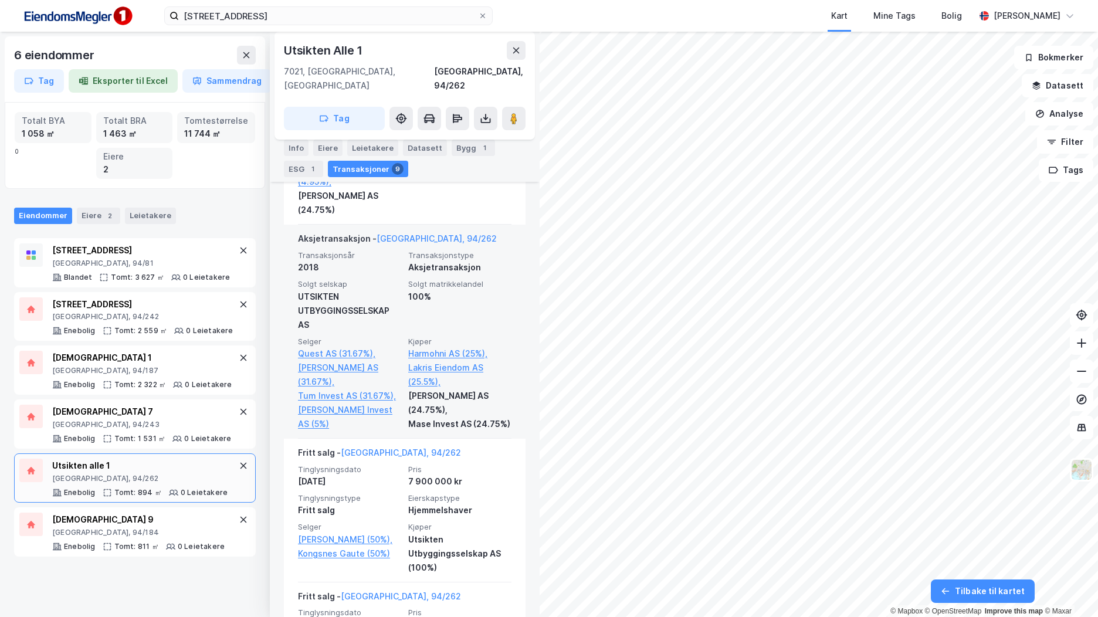
scroll to position [997, 0]
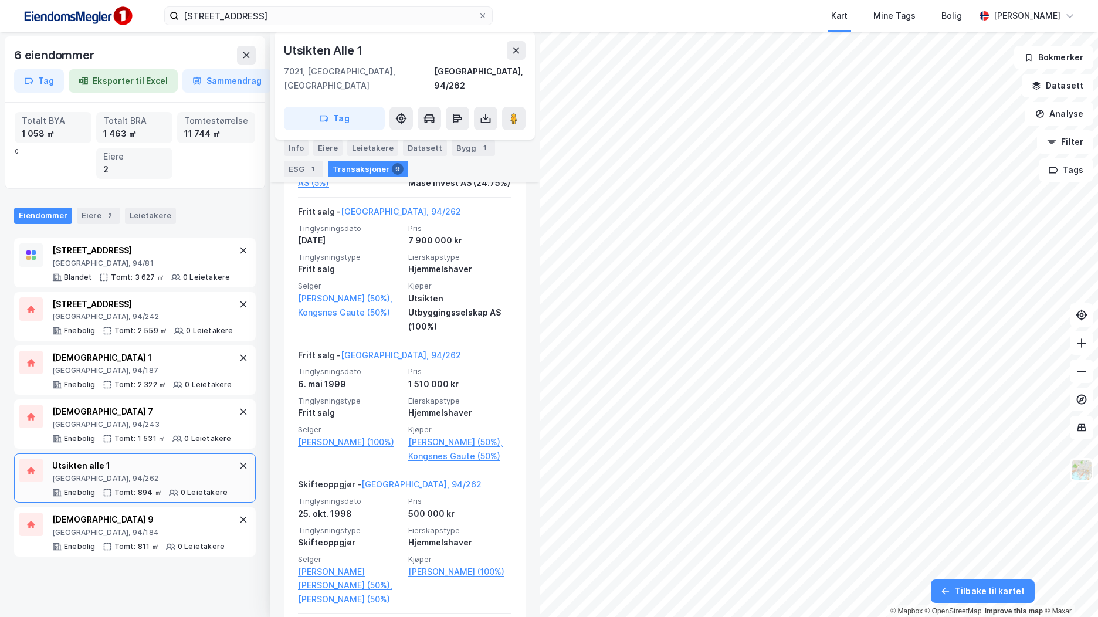
scroll to position [1114, 0]
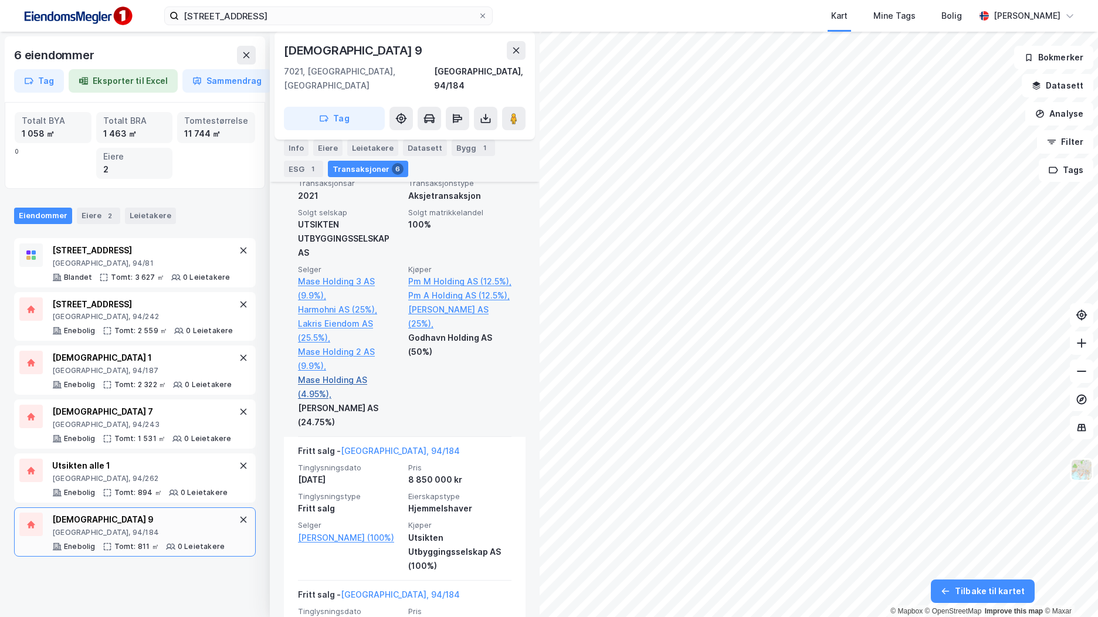
scroll to position [762, 0]
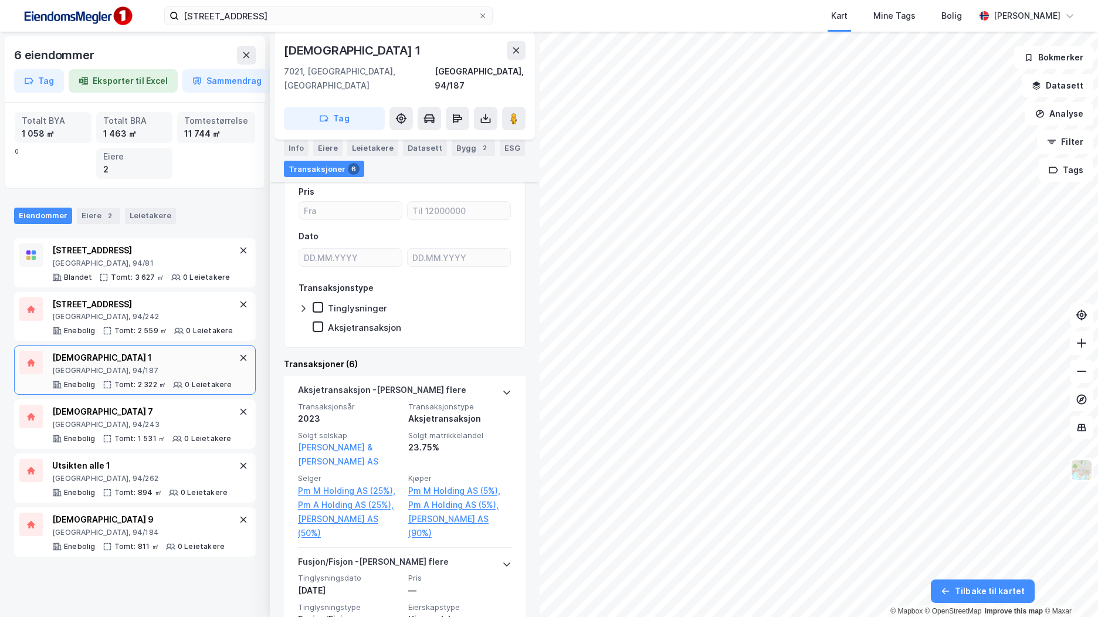
scroll to position [59, 0]
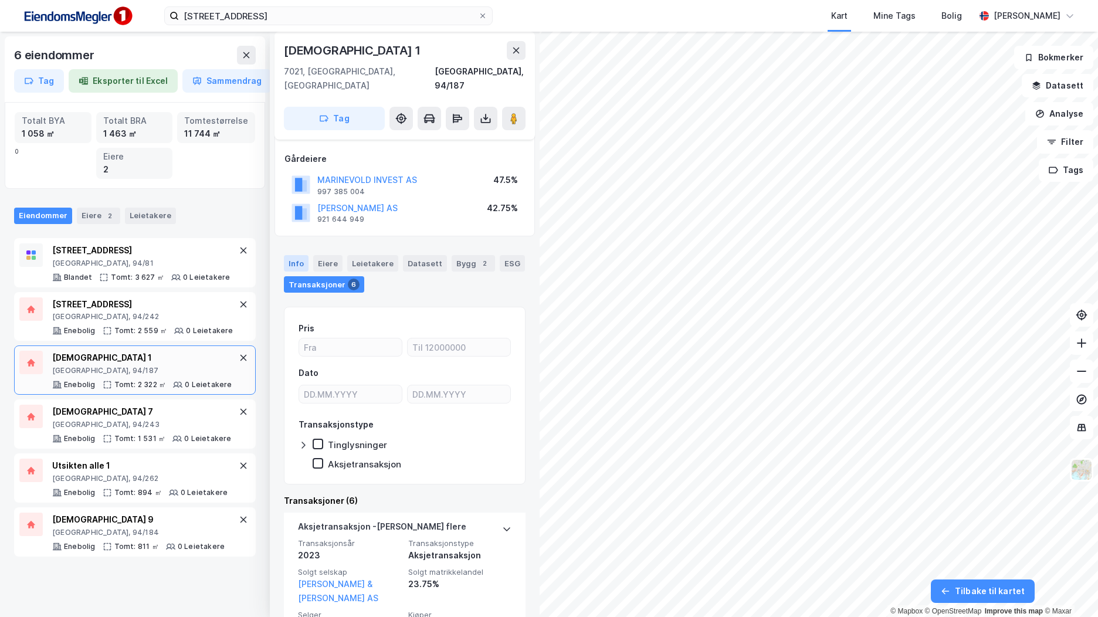
click at [298, 255] on div "Info" at bounding box center [296, 263] width 25 height 16
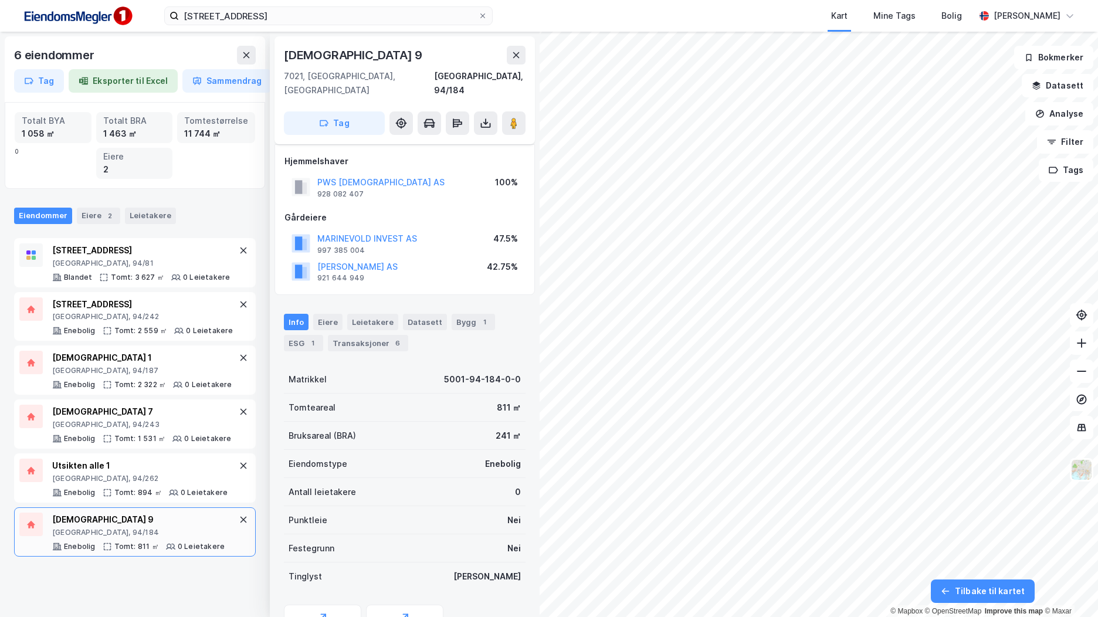
scroll to position [49, 0]
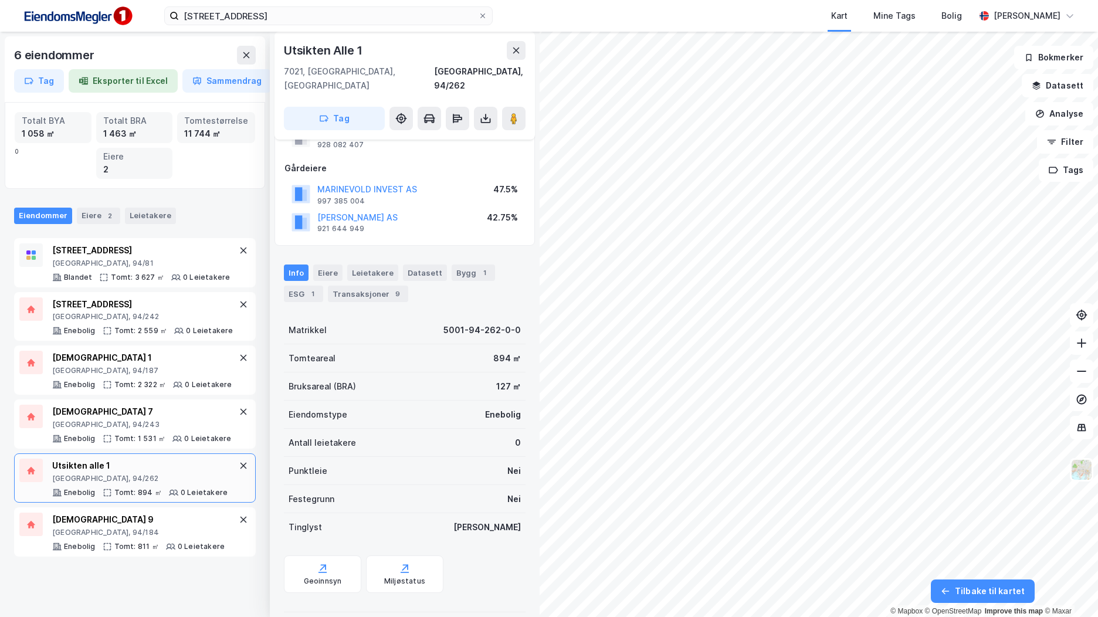
scroll to position [49, 0]
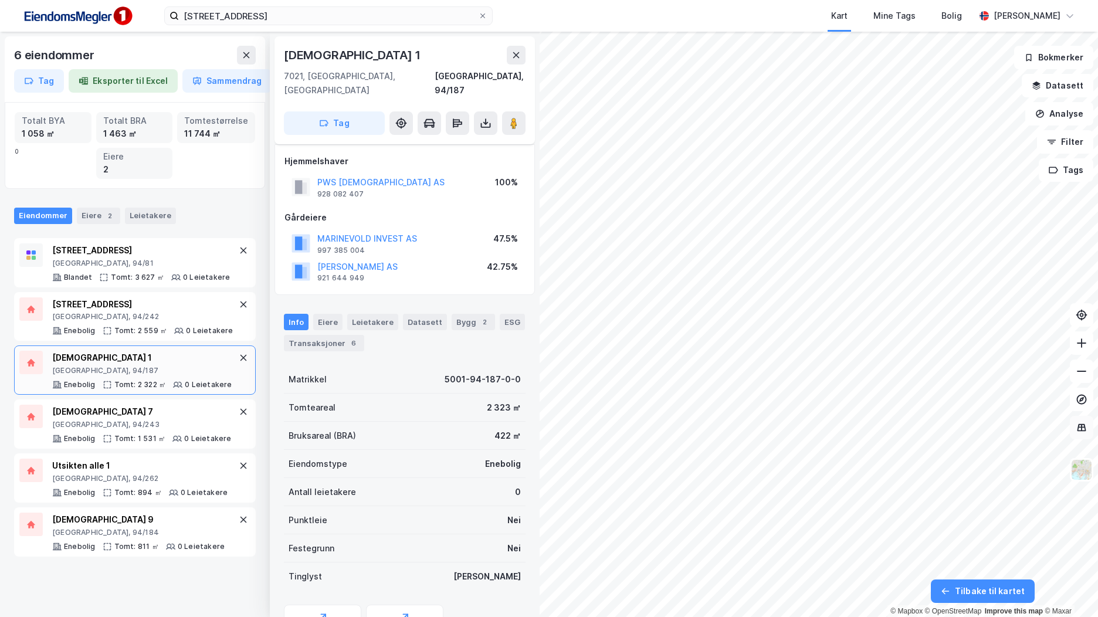
scroll to position [49, 0]
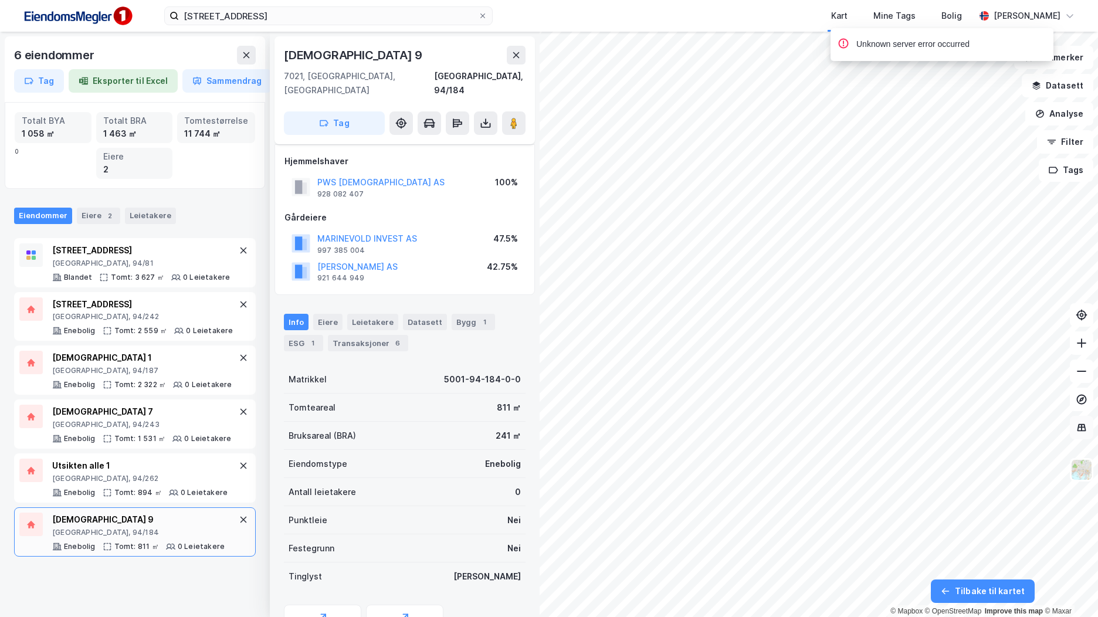
scroll to position [49, 0]
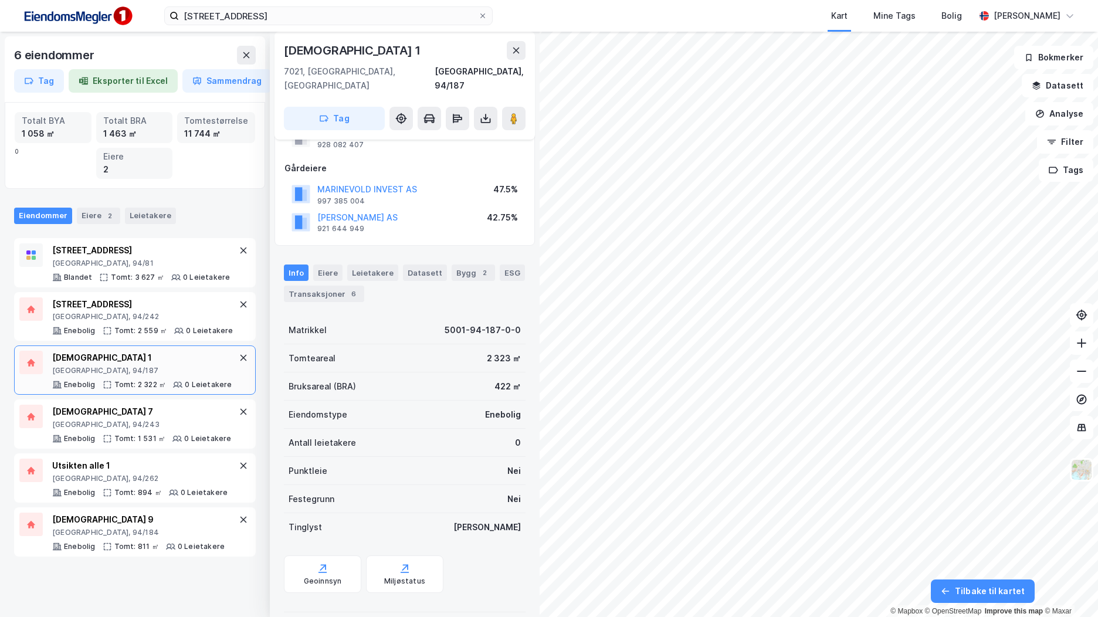
scroll to position [49, 0]
click at [333, 286] on div "Transaksjoner 6" at bounding box center [324, 294] width 80 height 16
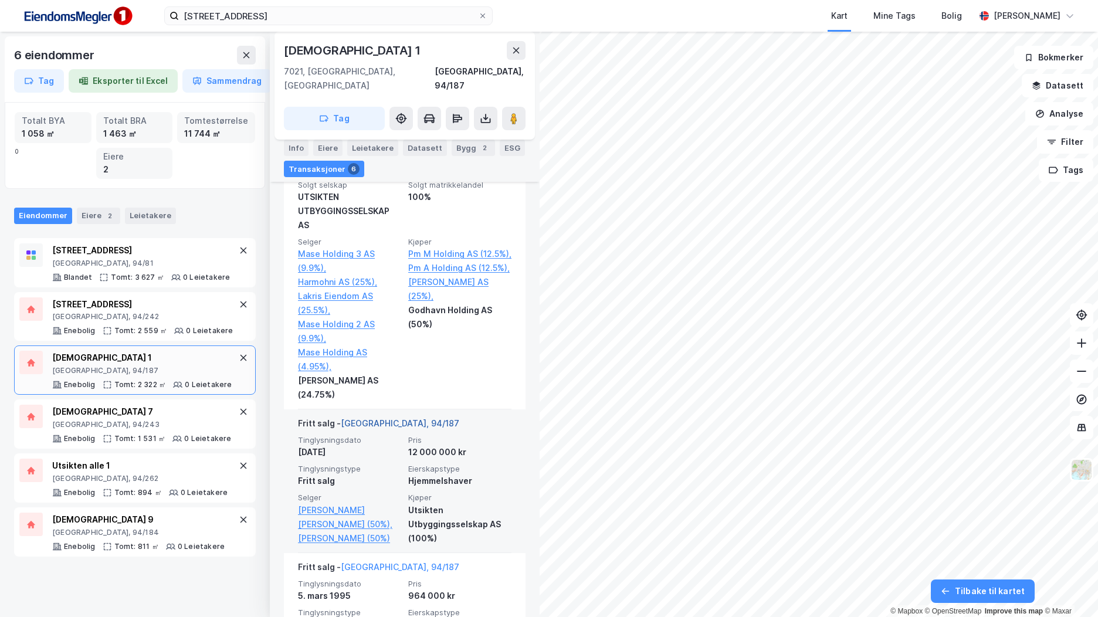
scroll to position [762, 0]
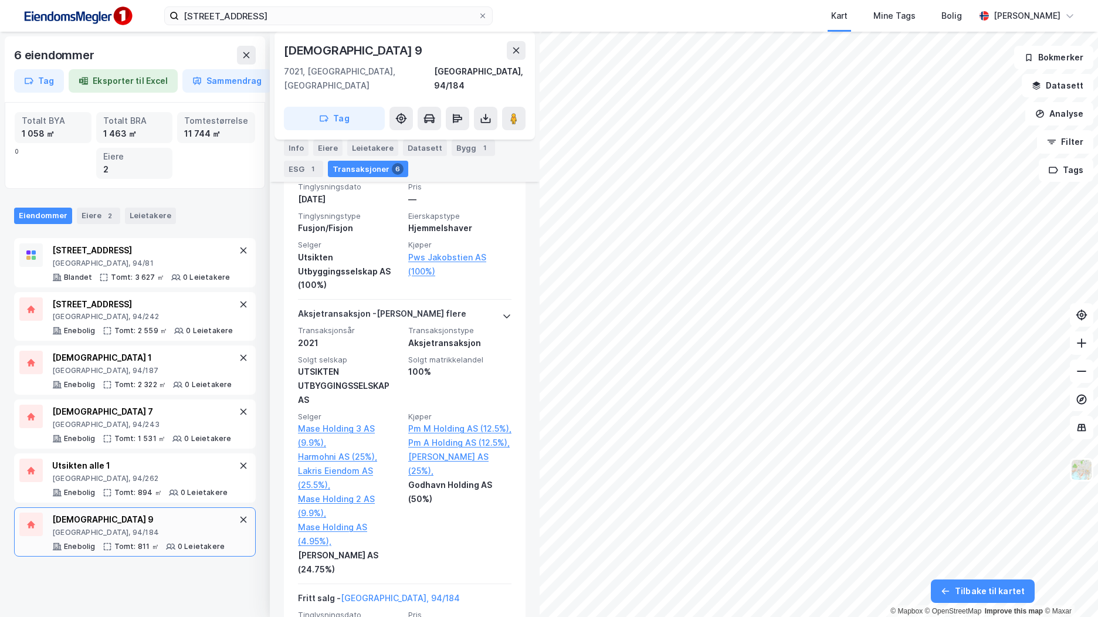
scroll to position [704, 0]
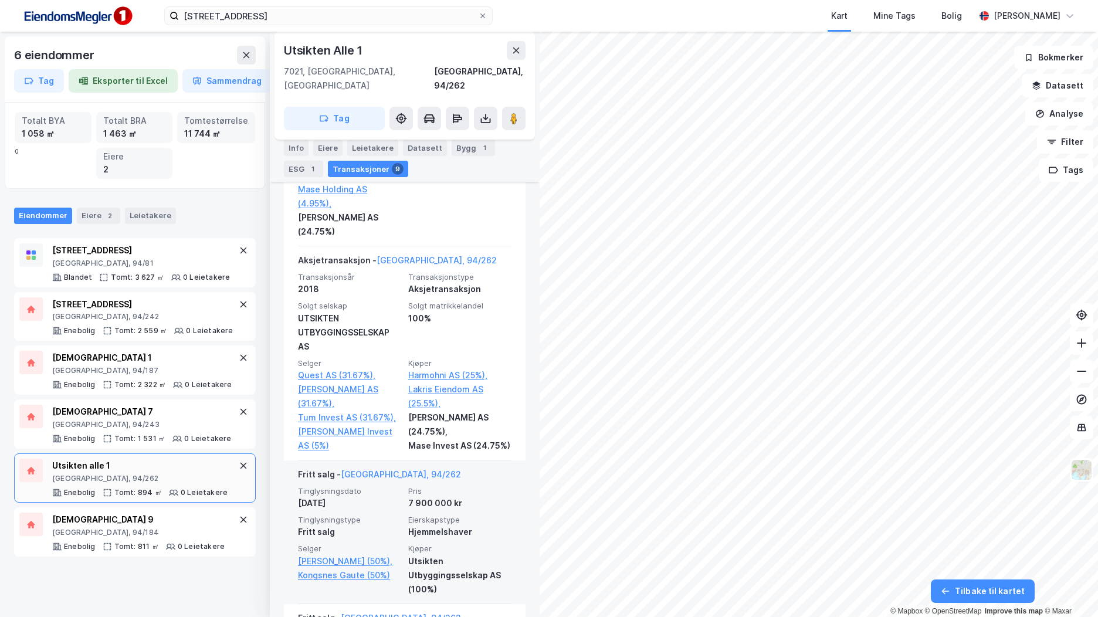
scroll to position [997, 0]
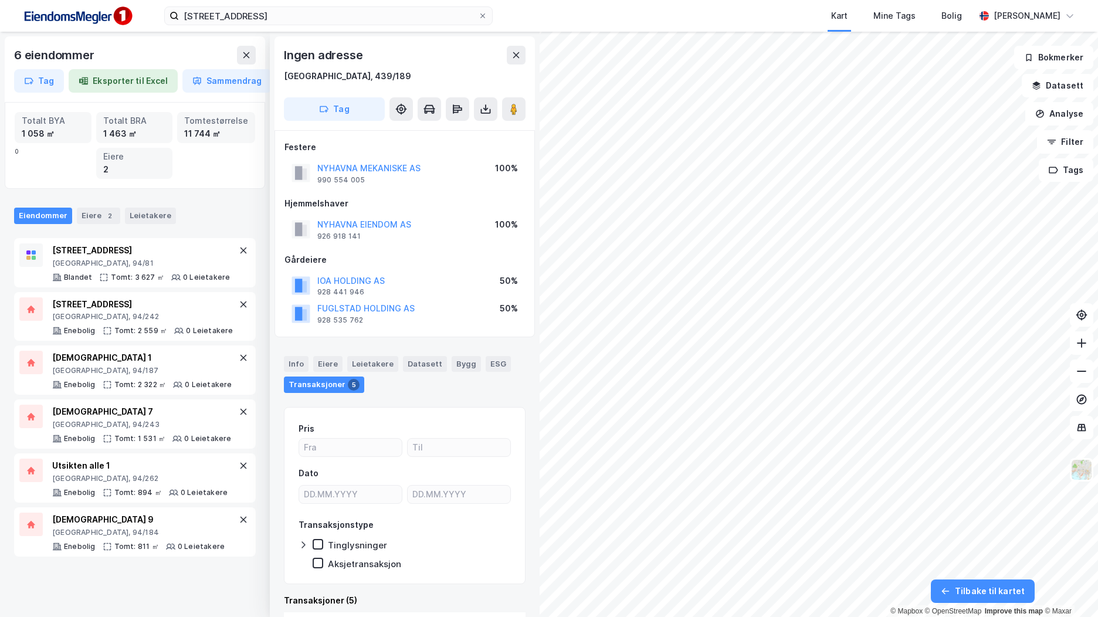
scroll to position [9, 0]
